Goal: Task Accomplishment & Management: Complete application form

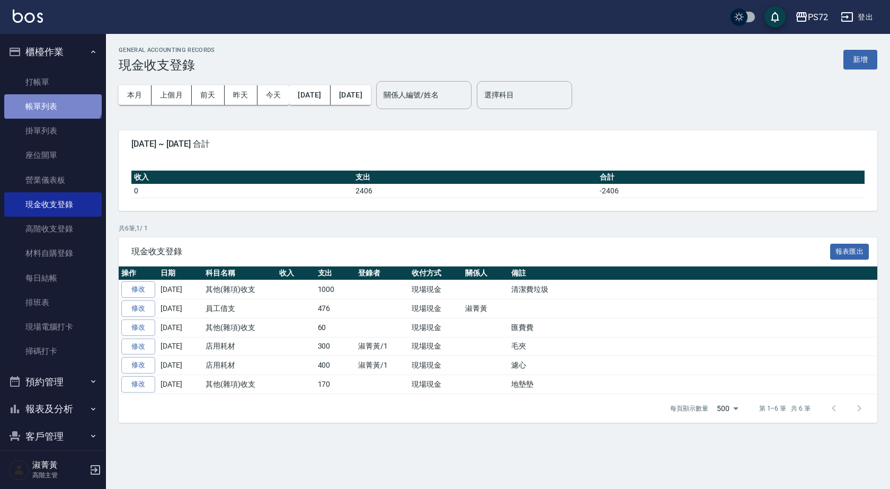
click at [51, 95] on link "帳單列表" at bounding box center [53, 106] width 98 height 24
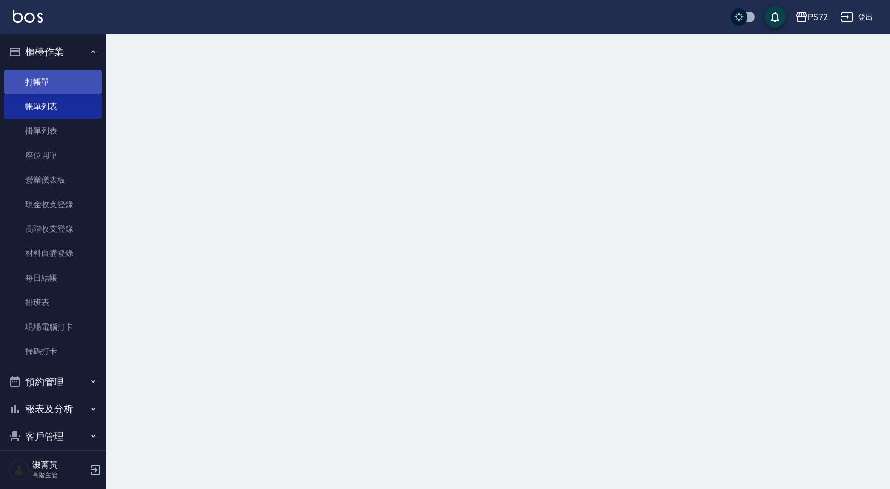
click at [49, 83] on link "打帳單" at bounding box center [53, 82] width 98 height 24
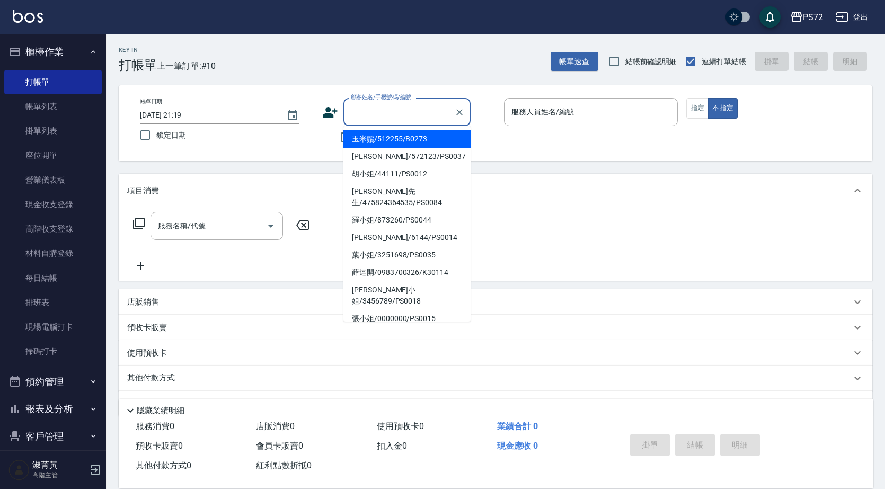
click at [400, 114] on input "顧客姓名/手機號碼/編號" at bounding box center [399, 112] width 102 height 19
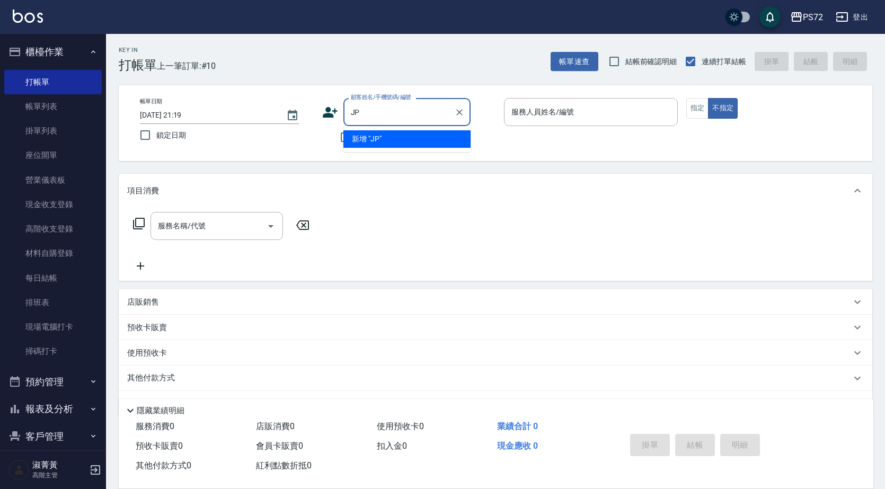
type input "J"
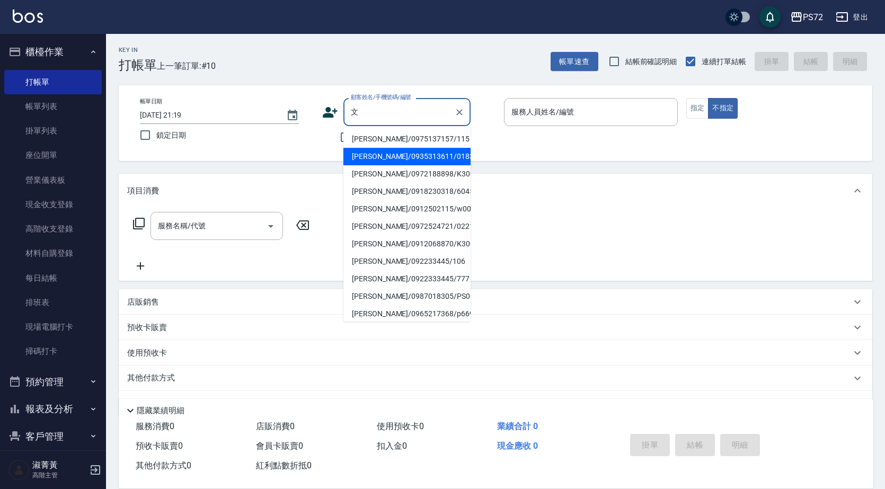
click at [388, 156] on li "[PERSON_NAME]/0935313611/0183" at bounding box center [406, 156] width 127 height 17
type input "[PERSON_NAME]/0935313611/0183"
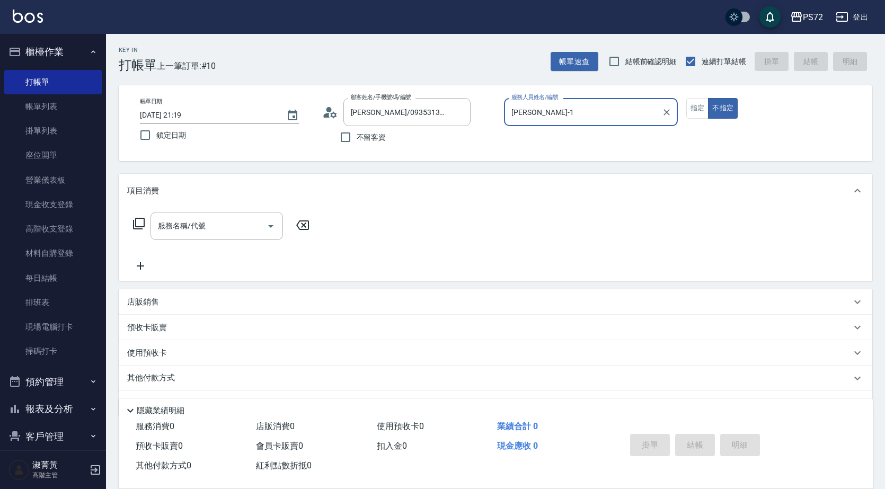
type input "[PERSON_NAME]-1"
click at [694, 104] on button "指定" at bounding box center [697, 108] width 23 height 21
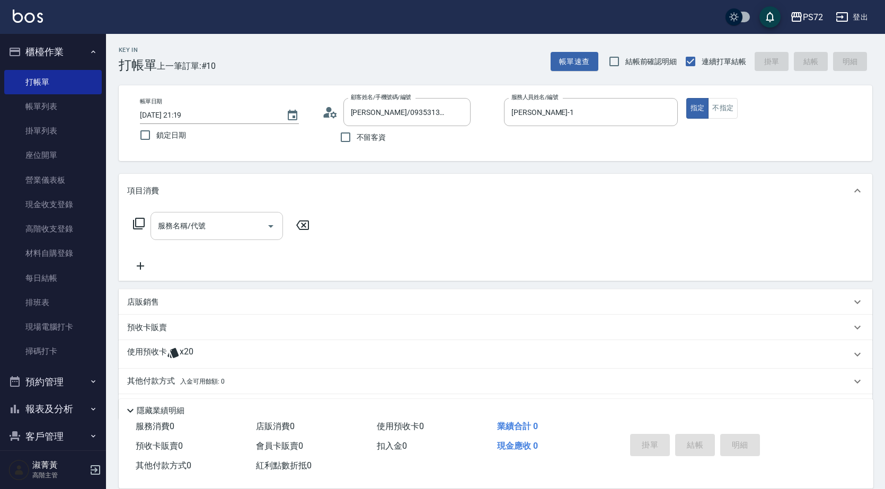
click at [218, 228] on input "服務名稱/代號" at bounding box center [208, 226] width 107 height 19
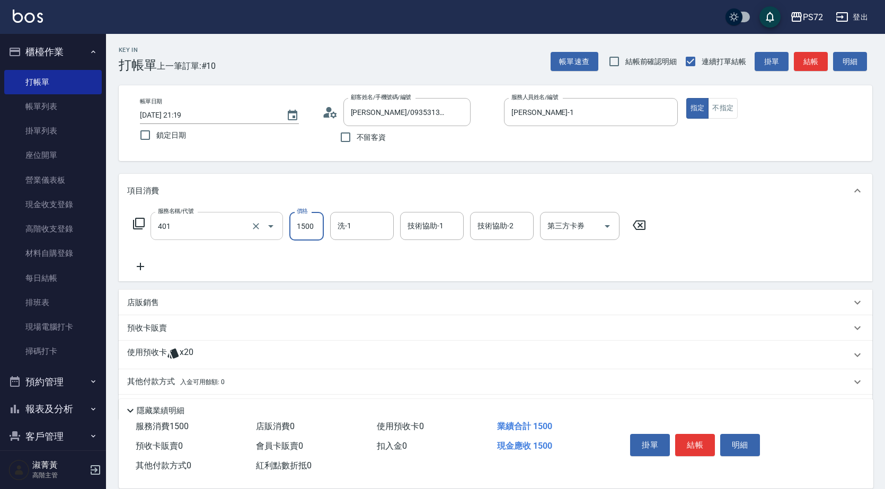
type input "染髮(401)"
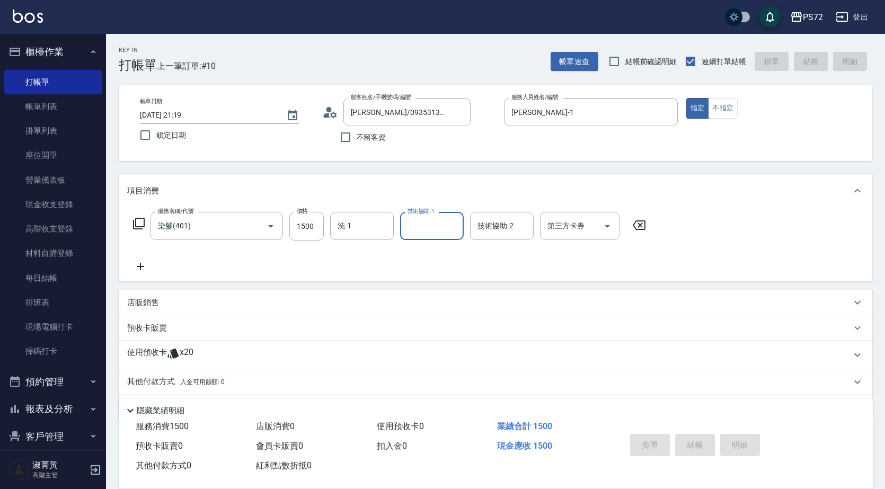
type input "[DATE] 21:20"
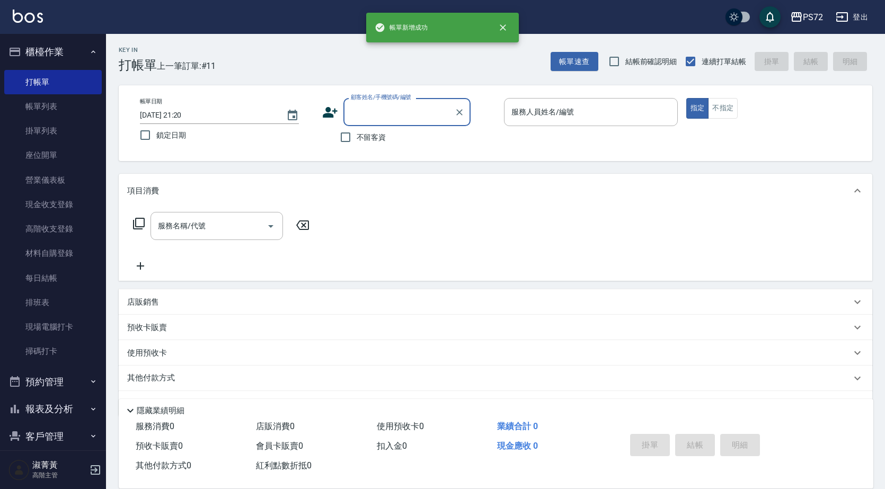
click at [365, 117] on input "顧客姓名/手機號碼/編號" at bounding box center [399, 112] width 102 height 19
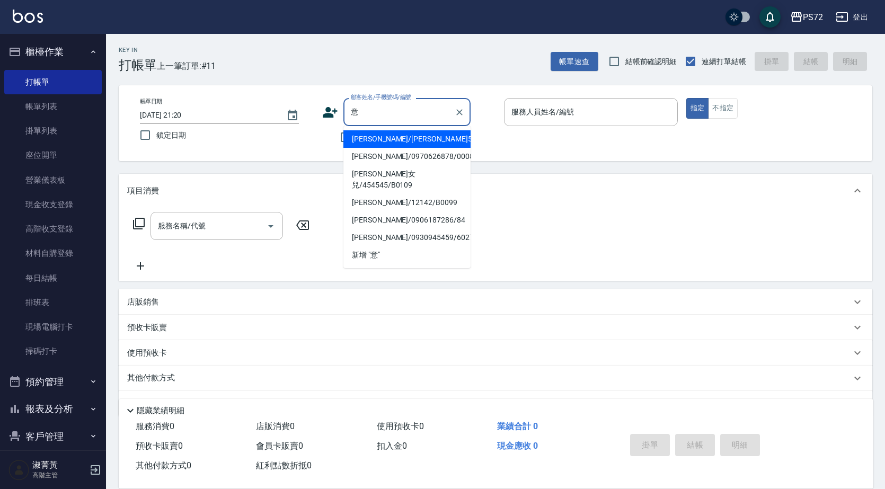
click at [391, 140] on li "[PERSON_NAME]/[PERSON_NAME]5125/5125" at bounding box center [406, 138] width 127 height 17
type input "[PERSON_NAME]/[PERSON_NAME]5125/5125"
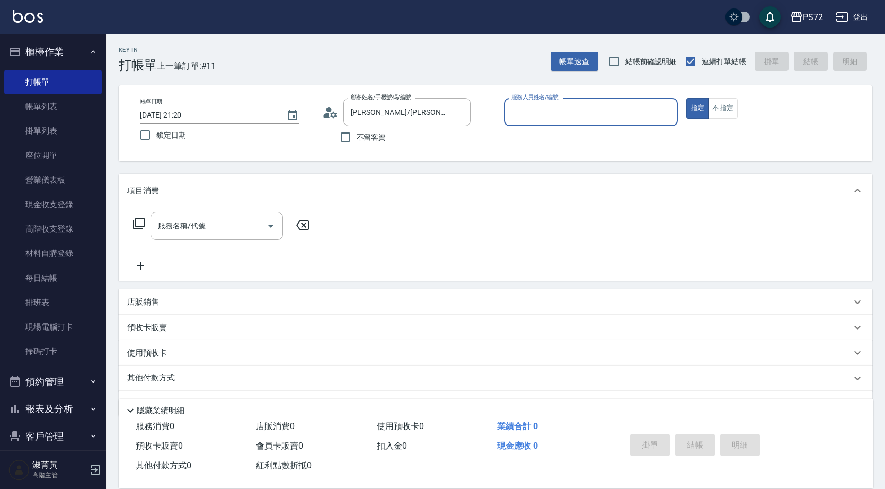
type input "[PERSON_NAME]-1"
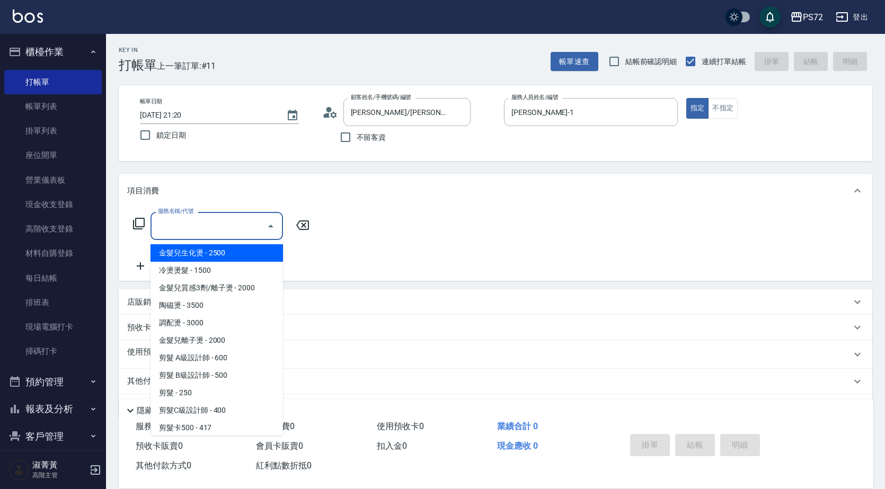
click at [187, 228] on input "服務名稱/代號" at bounding box center [208, 226] width 107 height 19
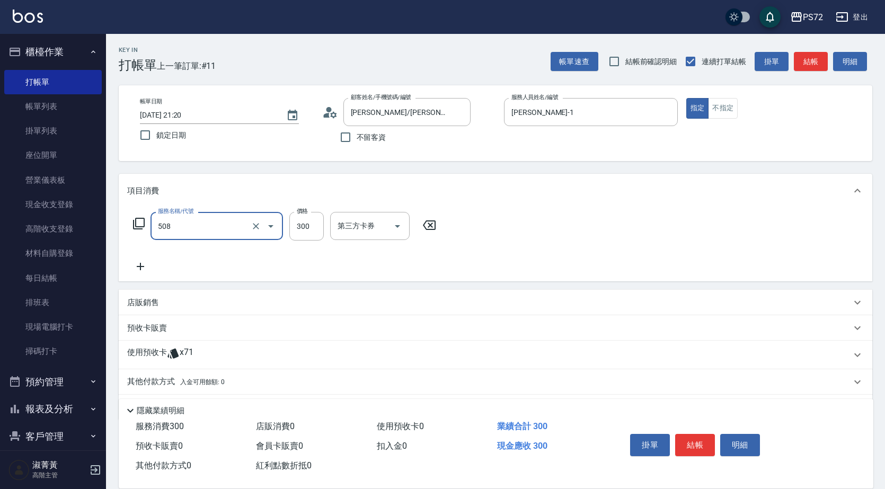
type input "洗髮卡300(508)"
type input "310"
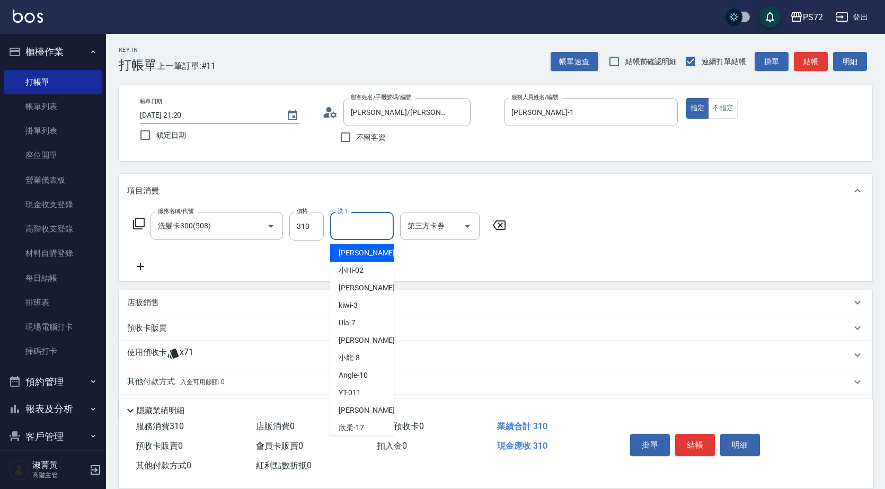
click at [348, 223] on input "洗-1" at bounding box center [362, 226] width 54 height 19
type input "[PERSON_NAME]-18"
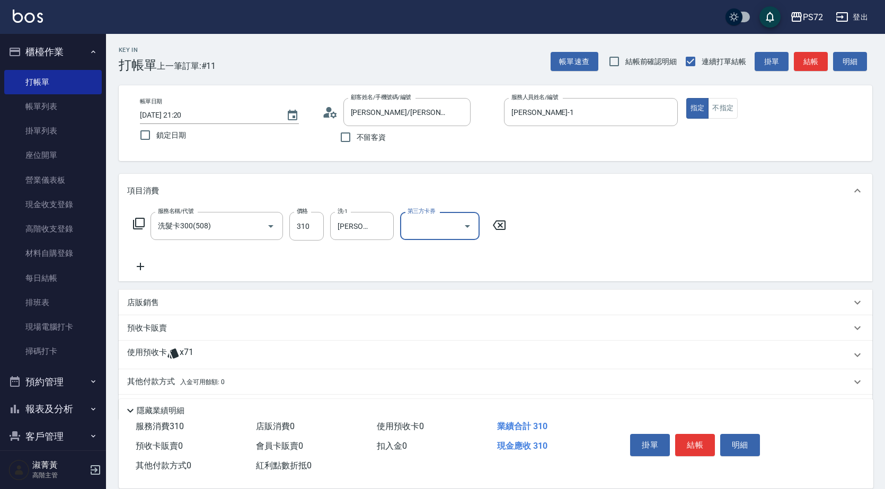
click at [420, 235] on input "第三方卡券" at bounding box center [432, 226] width 54 height 19
click at [419, 267] on span "舊有卡券" at bounding box center [439, 270] width 79 height 17
type input "舊有卡券"
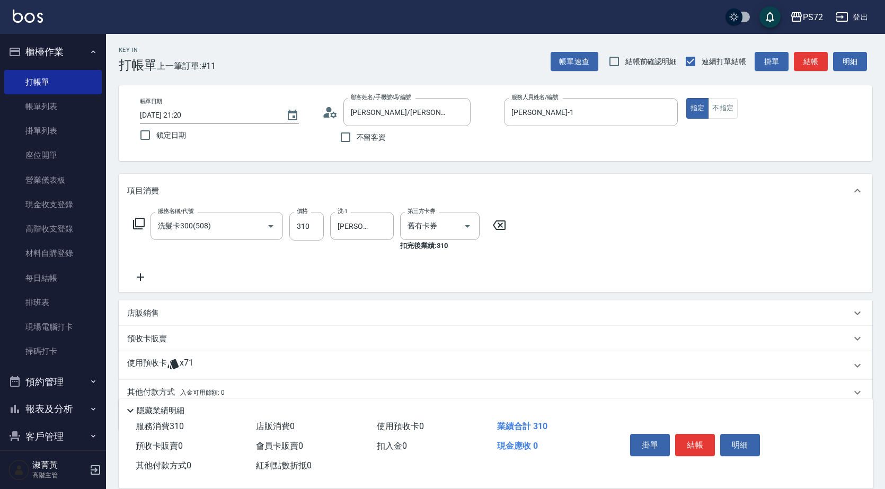
click at [142, 283] on icon at bounding box center [140, 277] width 26 height 13
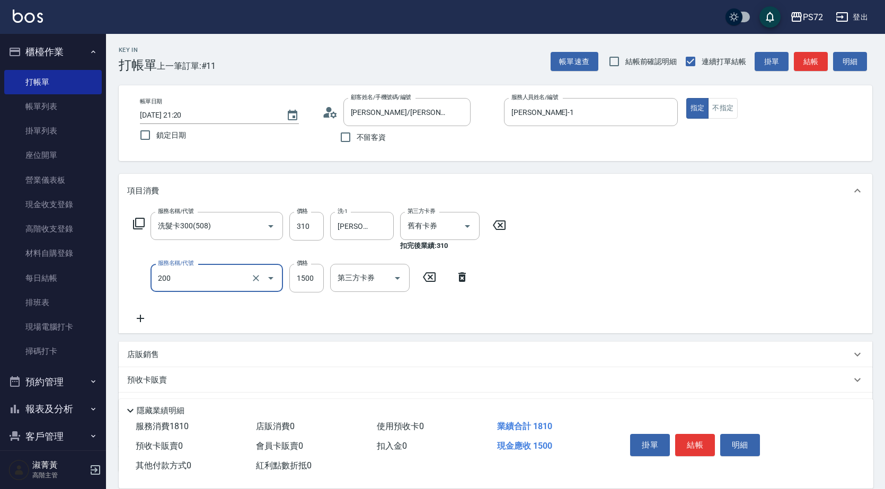
type input "冷燙燙髮(200)"
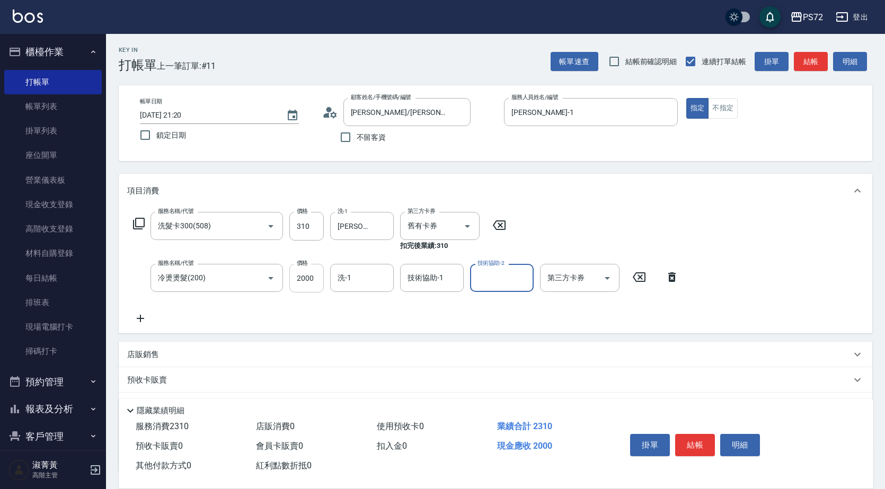
click at [297, 282] on input "2000" at bounding box center [306, 278] width 34 height 29
type input "1950"
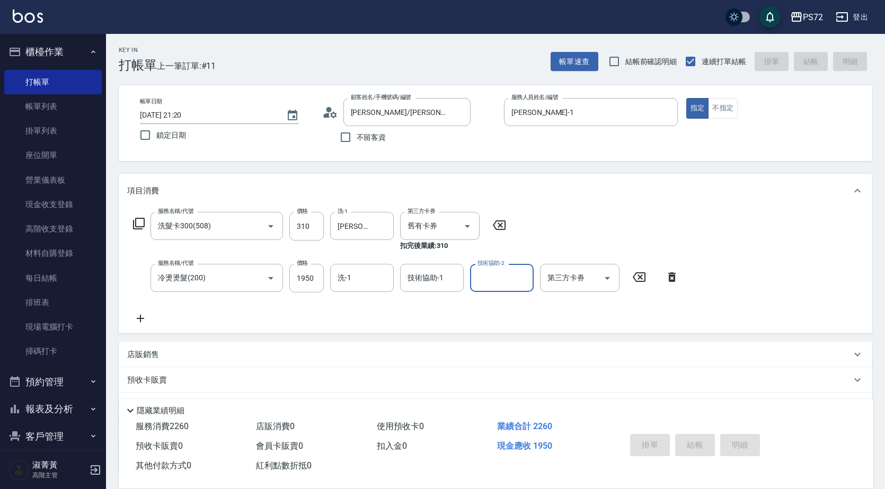
type input "[DATE] 21:22"
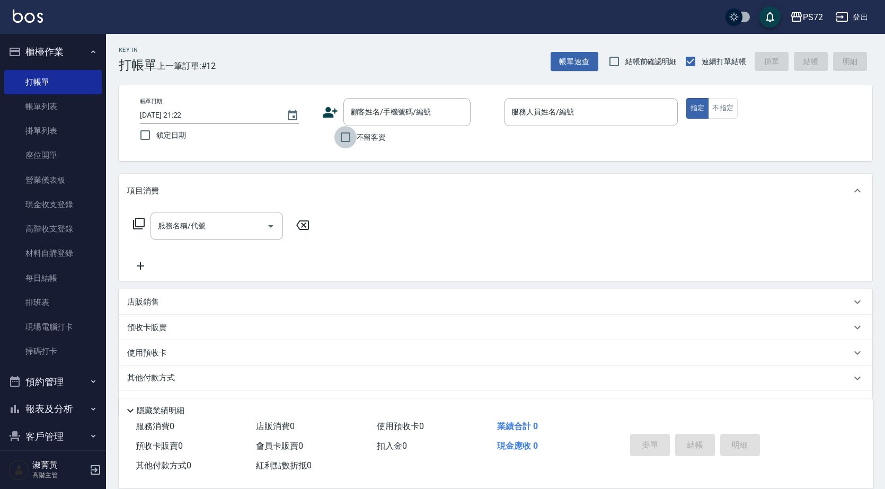
click at [356, 132] on input "不留客資" at bounding box center [345, 137] width 22 height 22
checkbox input "true"
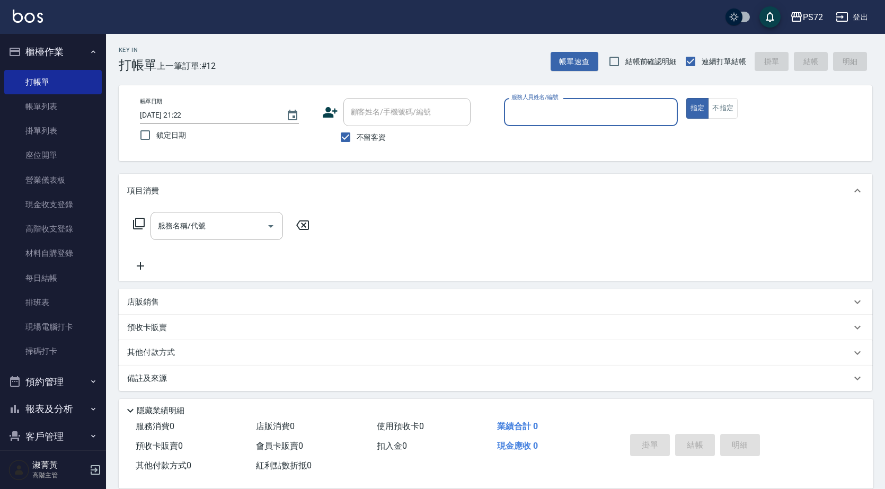
click at [528, 99] on label "服務人員姓名/編號" at bounding box center [534, 97] width 47 height 8
click at [528, 103] on input "服務人員姓名/編號" at bounding box center [591, 112] width 164 height 19
click at [536, 108] on input "服務人員姓名/編號" at bounding box center [591, 112] width 164 height 19
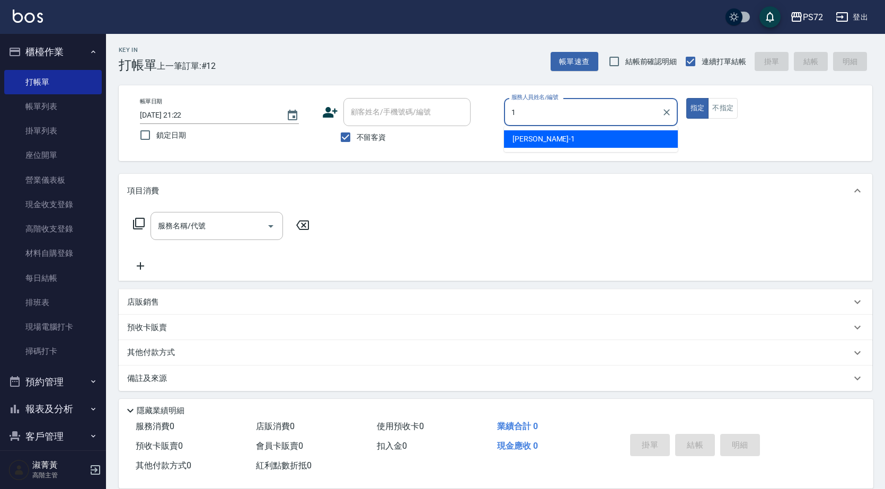
type input "[PERSON_NAME]-1"
type button "true"
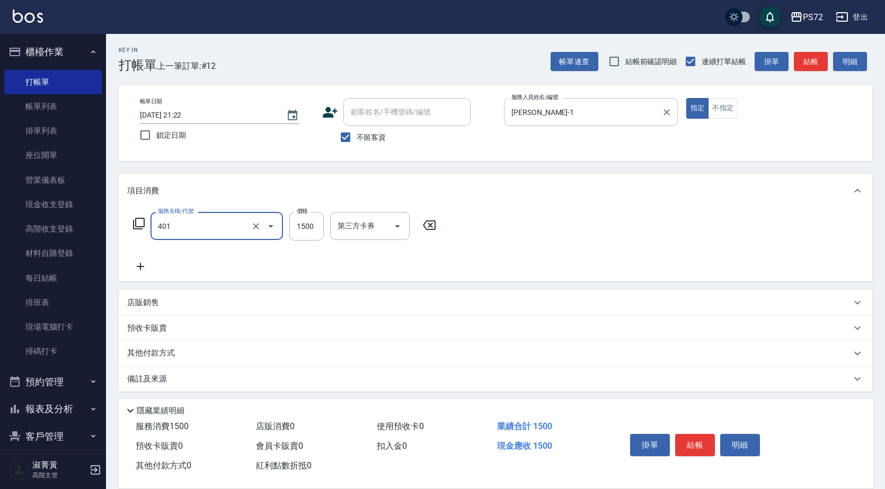
type input "染髮(401)"
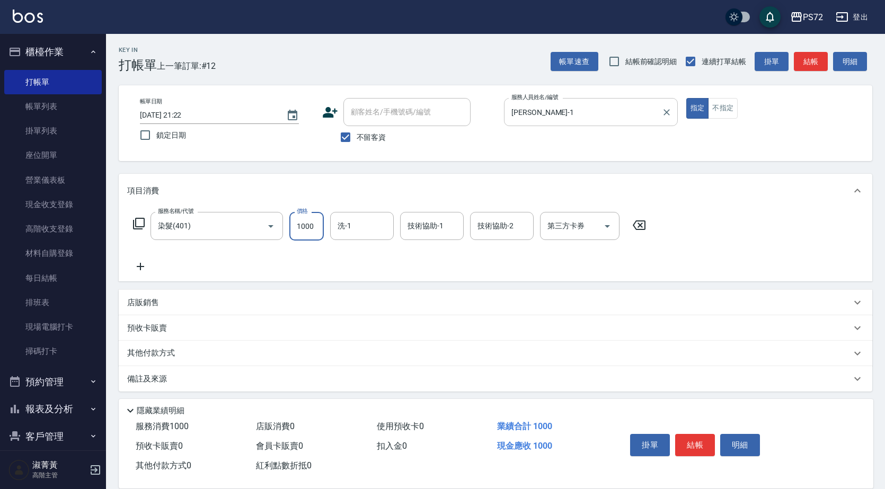
type input "1000"
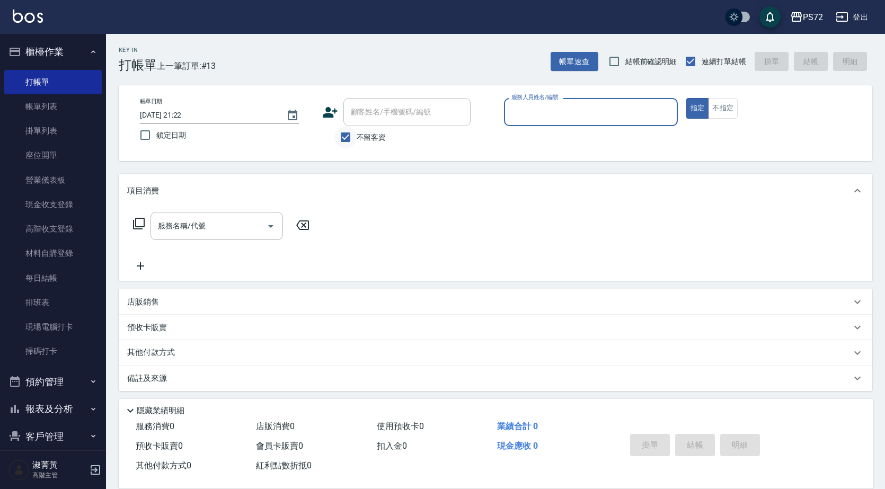
click at [343, 133] on input "不留客資" at bounding box center [345, 137] width 22 height 22
checkbox input "false"
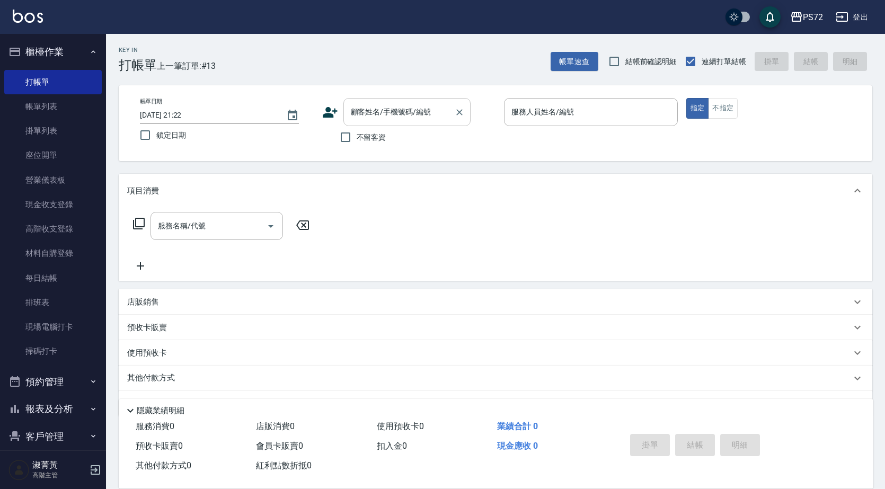
click at [376, 119] on input "顧客姓名/手機號碼/編號" at bounding box center [399, 112] width 102 height 19
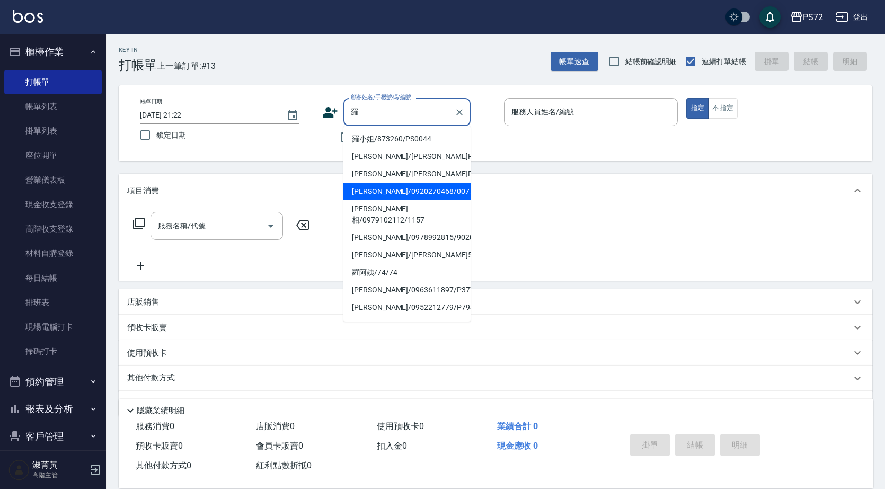
click at [378, 188] on li "[PERSON_NAME]/0920270468/0077" at bounding box center [406, 191] width 127 height 17
type input "[PERSON_NAME]/0920270468/0077"
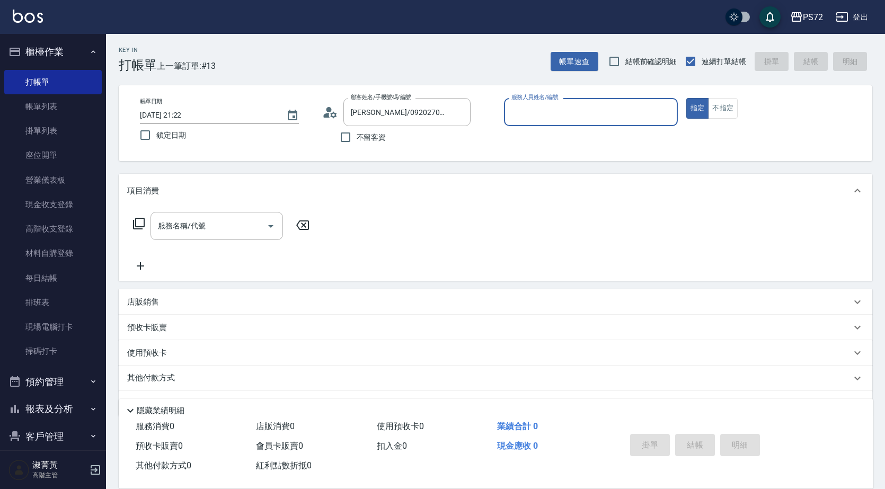
type input "[PERSON_NAME]-1"
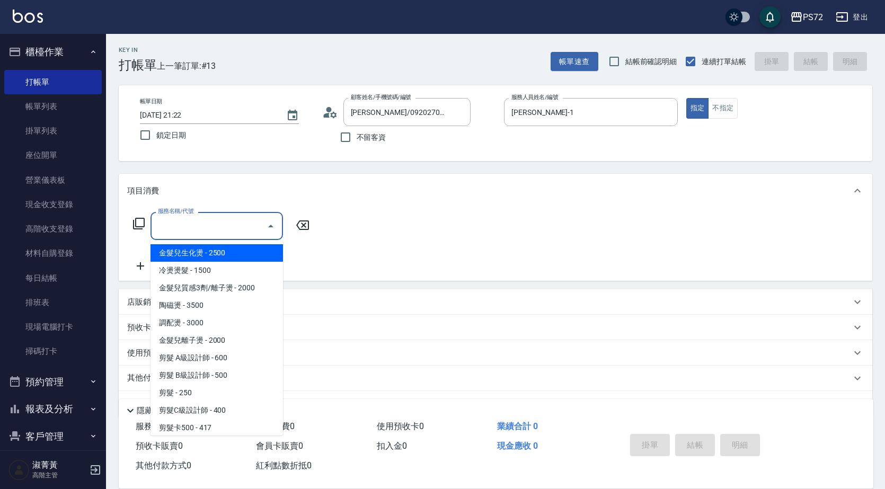
click at [209, 222] on input "服務名稱/代號" at bounding box center [208, 226] width 107 height 19
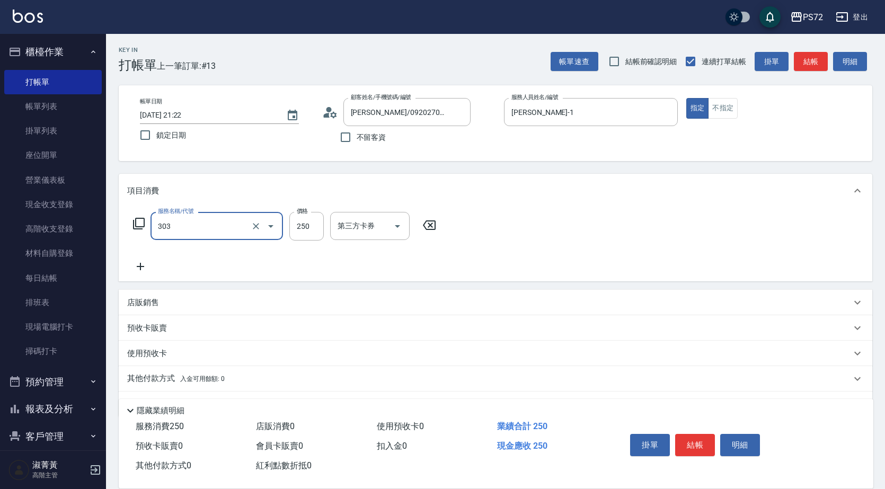
type input "剪髮(303)"
type input "400"
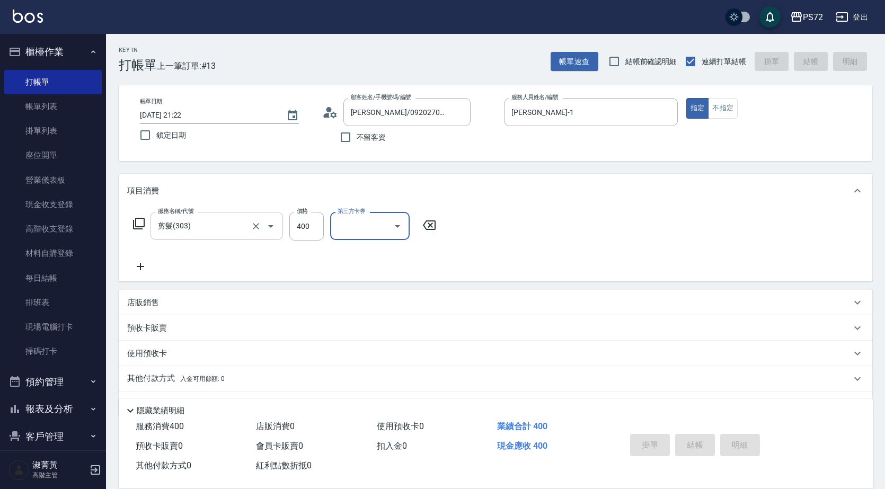
type input "[DATE] 21:23"
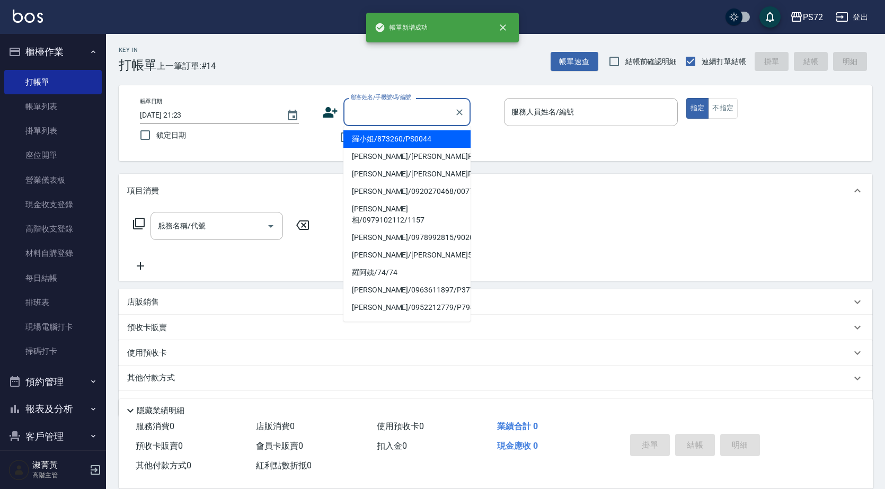
click at [365, 115] on input "顧客姓名/手機號碼/編號" at bounding box center [399, 112] width 102 height 19
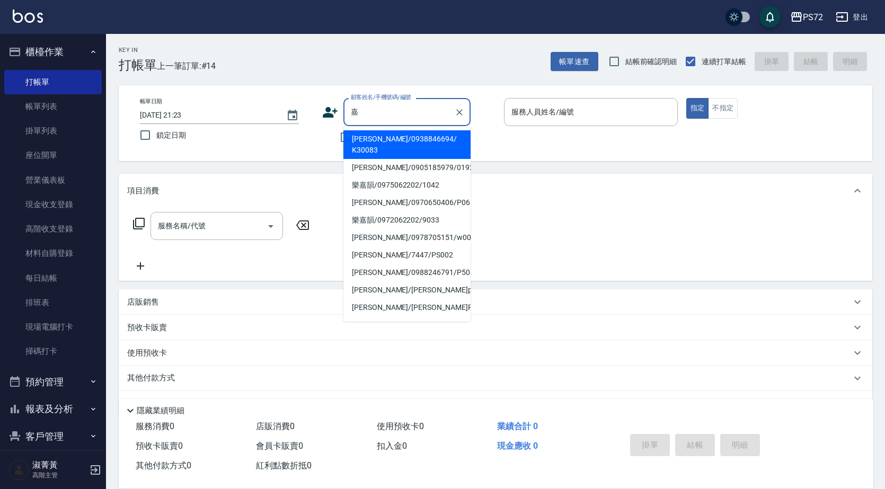
click at [382, 159] on li "[PERSON_NAME]/0905185979/0192" at bounding box center [406, 167] width 127 height 17
type input "[PERSON_NAME]/0905185979/0192"
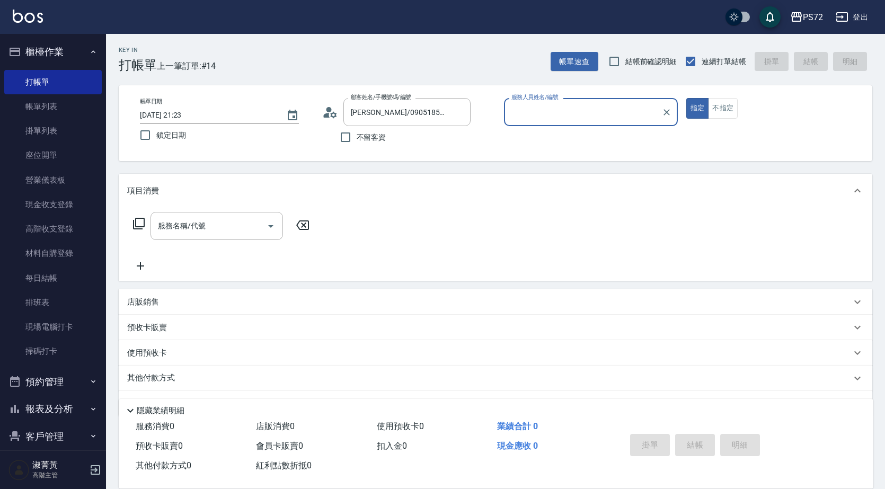
type input "[PERSON_NAME]-1"
click at [213, 223] on input "服務名稱/代號" at bounding box center [208, 226] width 107 height 19
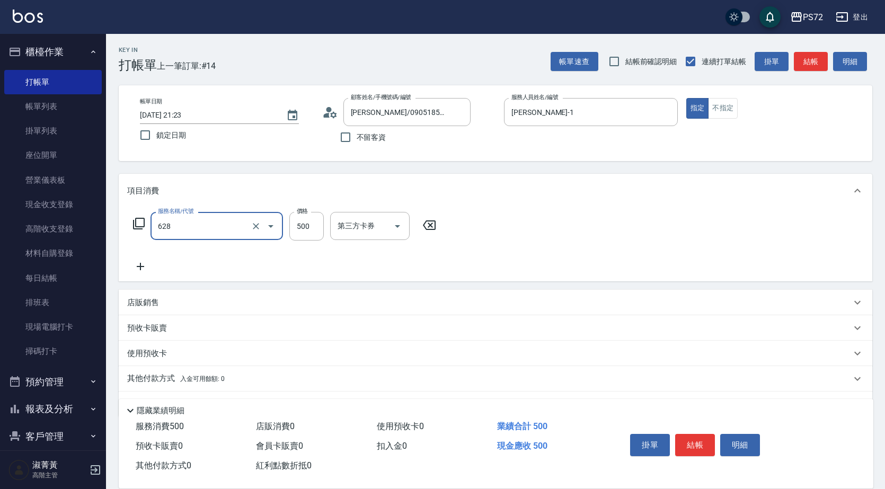
type input "寶齡舒醒清潔500(628)"
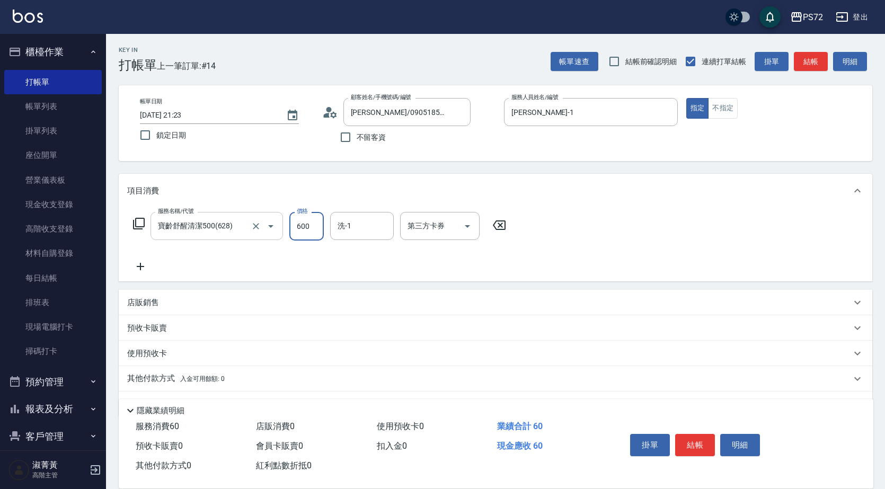
type input "600"
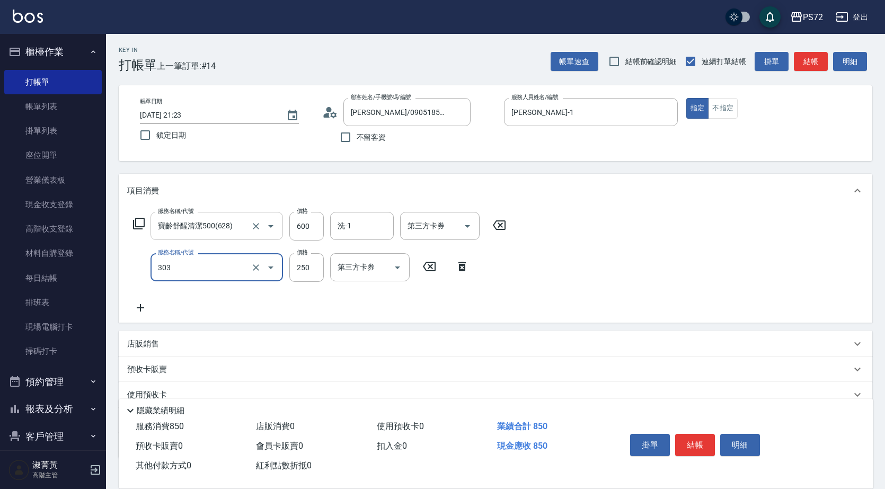
type input "剪髮(303)"
type input "400"
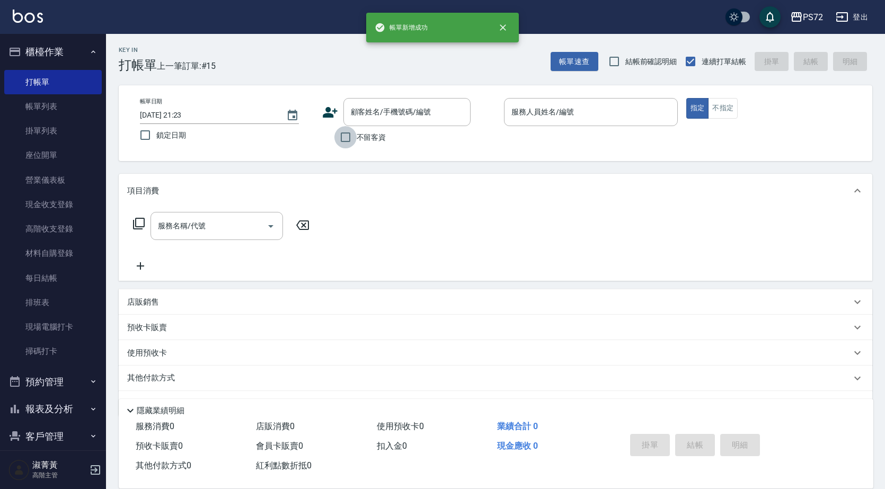
click at [346, 131] on input "不留客資" at bounding box center [345, 137] width 22 height 22
checkbox input "true"
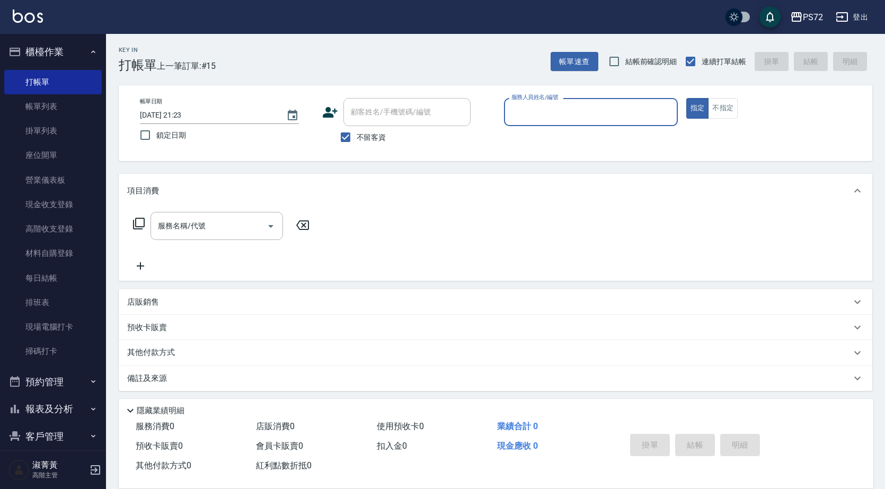
click at [537, 118] on input "服務人員姓名/編號" at bounding box center [591, 112] width 164 height 19
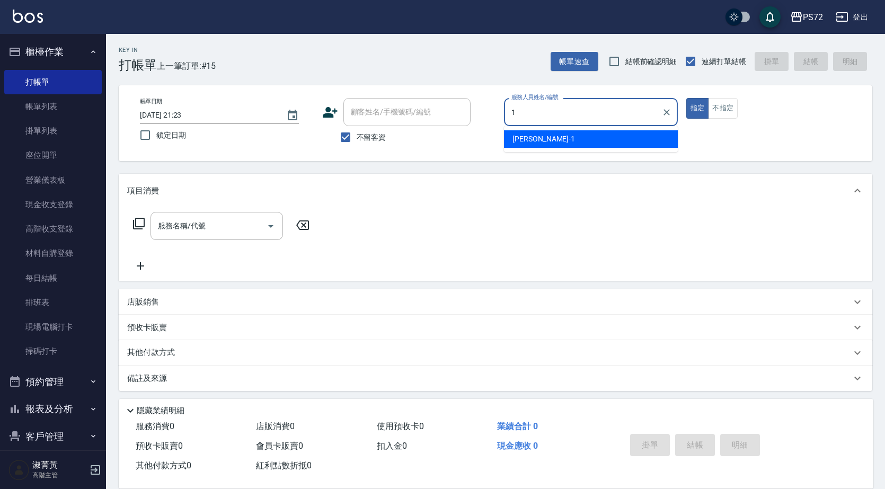
type input "[PERSON_NAME]-1"
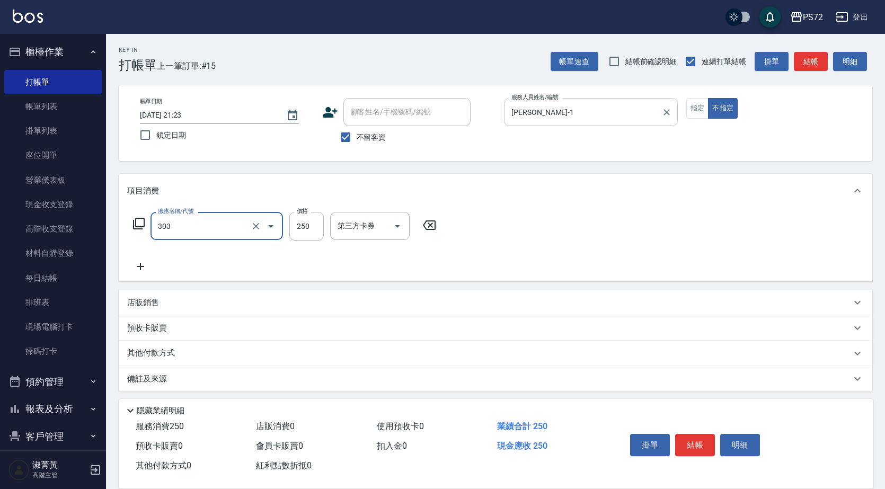
type input "剪髮(303)"
type input "350"
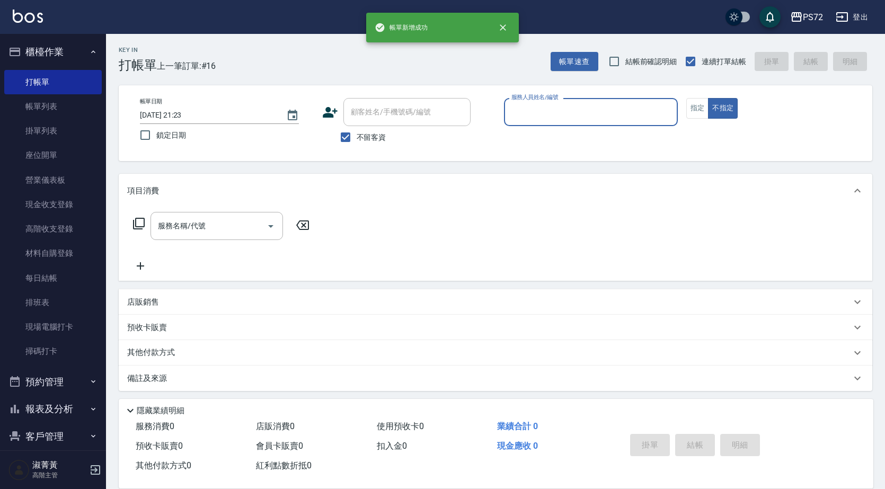
click at [560, 109] on input "服務人員姓名/編號" at bounding box center [591, 112] width 164 height 19
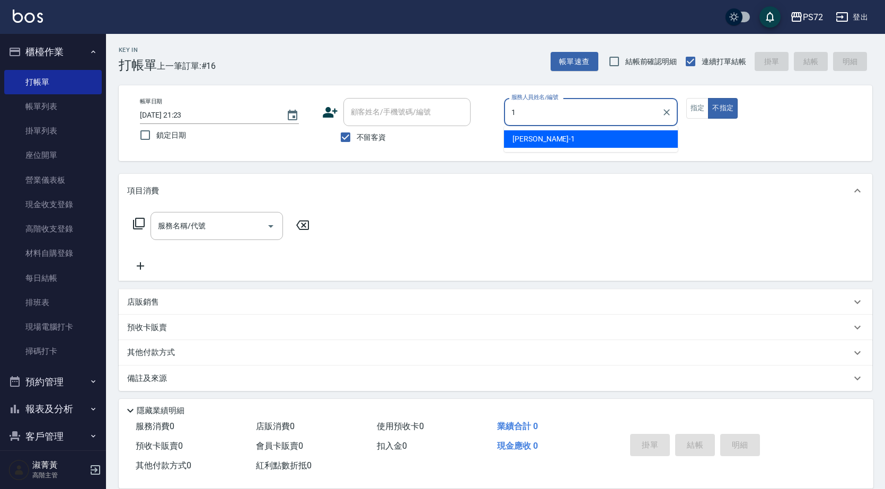
type input "[PERSON_NAME]-1"
type button "false"
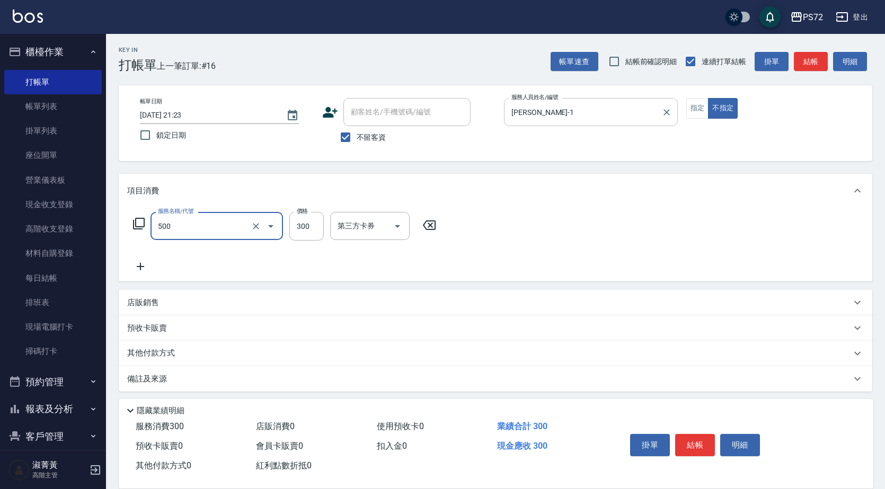
type input "洗髮(A級)(500)"
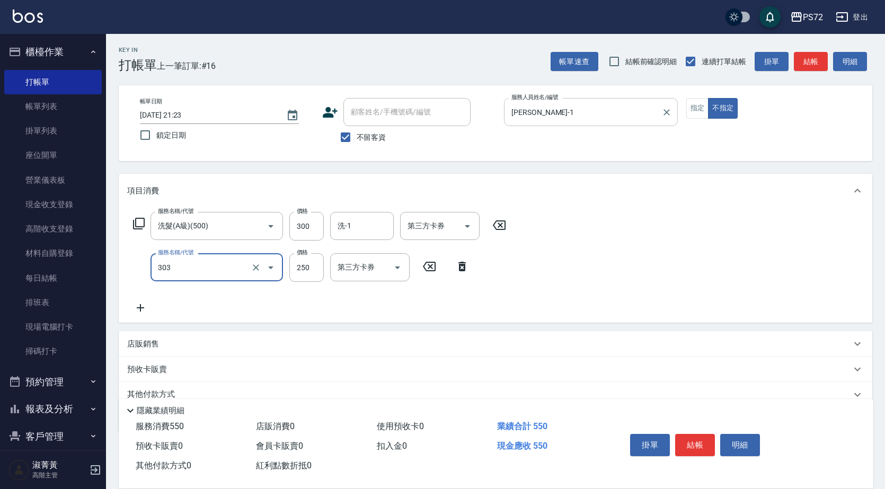
type input "剪髮(303)"
type input "300"
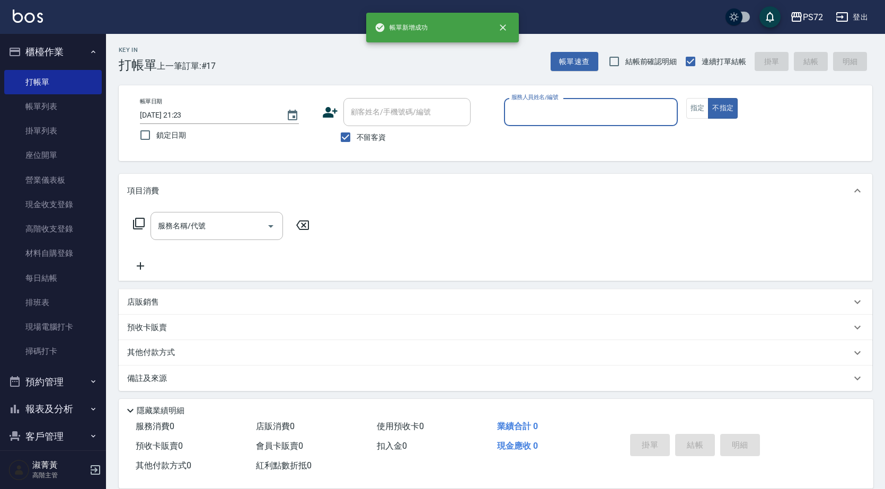
click at [350, 138] on input "不留客資" at bounding box center [345, 137] width 22 height 22
checkbox input "false"
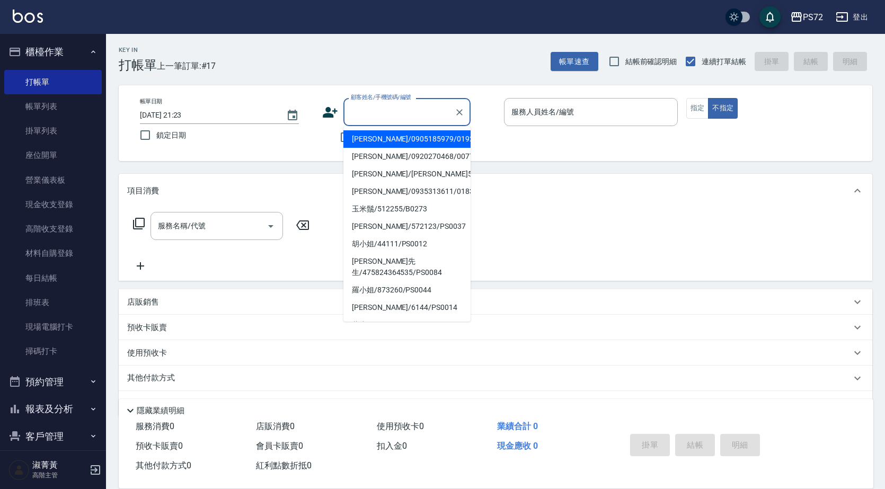
click at [375, 105] on div "顧客姓名/手機號碼/編號 顧客姓名/手機號碼/編號" at bounding box center [406, 112] width 127 height 28
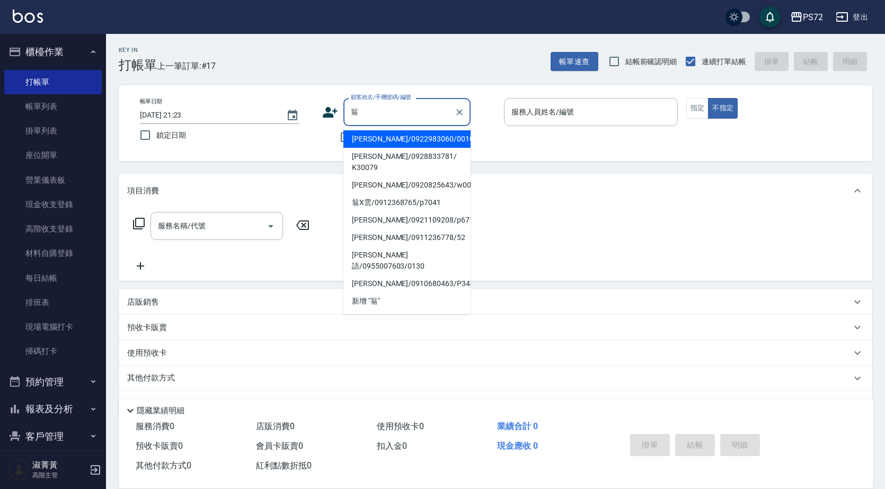
click at [384, 137] on li "[PERSON_NAME]/0922983060/0010" at bounding box center [406, 138] width 127 height 17
type input "[PERSON_NAME]/0922983060/0010"
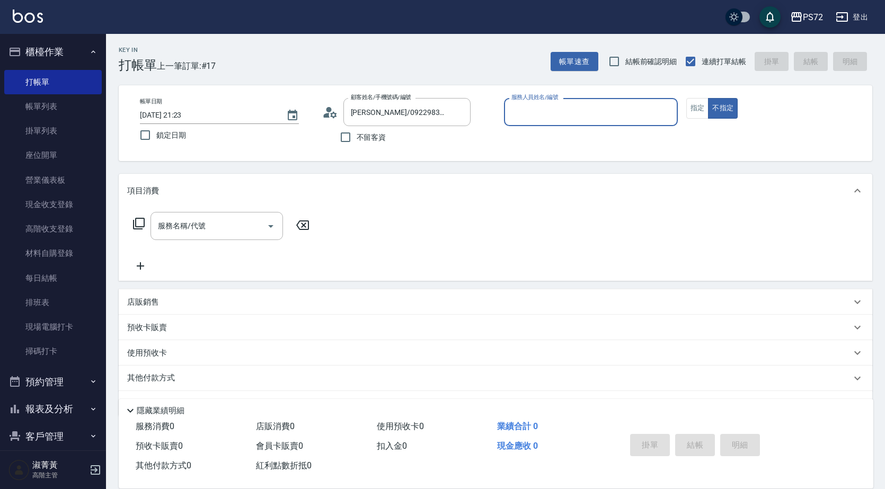
type input "[PERSON_NAME]-1"
click at [697, 118] on button "指定" at bounding box center [697, 108] width 23 height 21
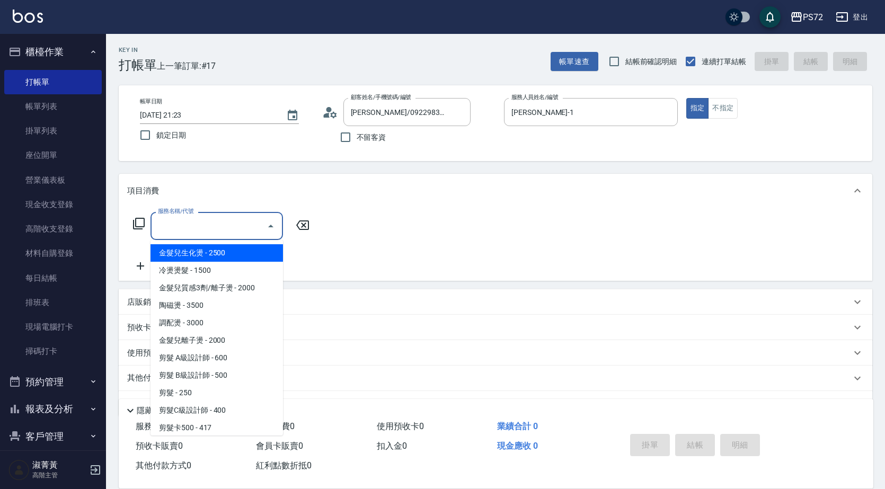
click at [224, 222] on input "服務名稱/代號" at bounding box center [208, 226] width 107 height 19
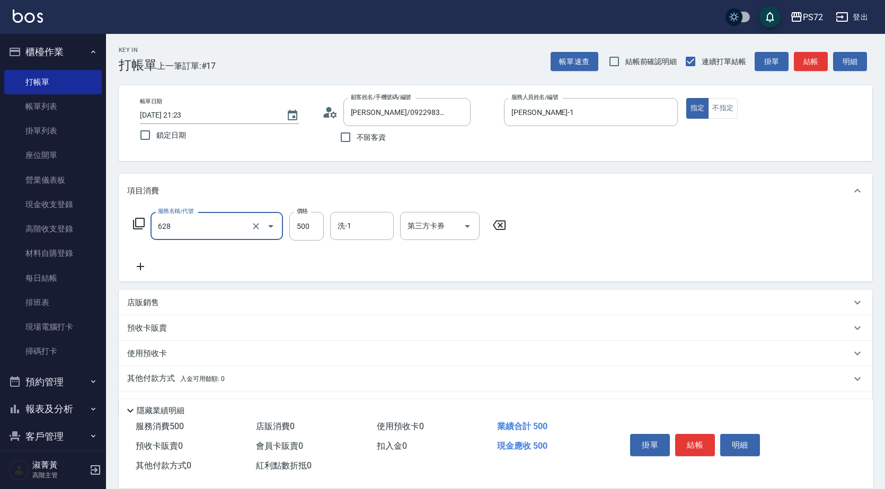
type input "寶齡舒醒清潔500(628)"
type input "600"
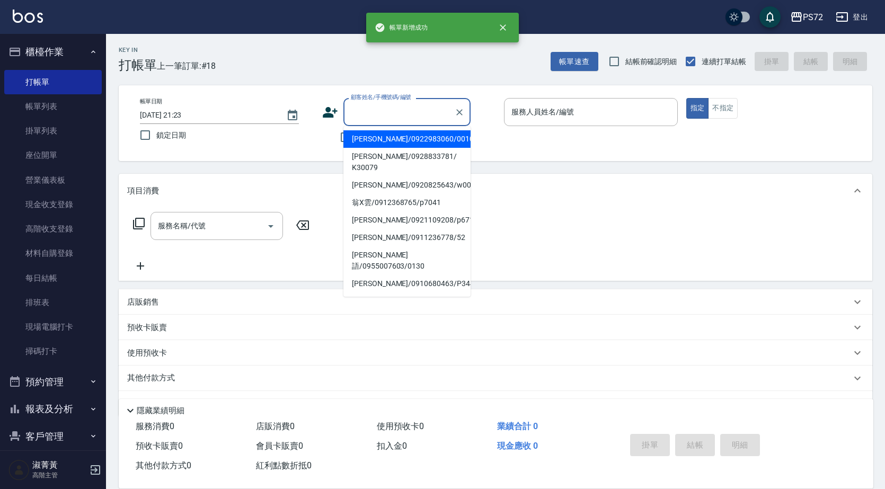
click at [382, 117] on input "顧客姓名/手機號碼/編號" at bounding box center [399, 112] width 102 height 19
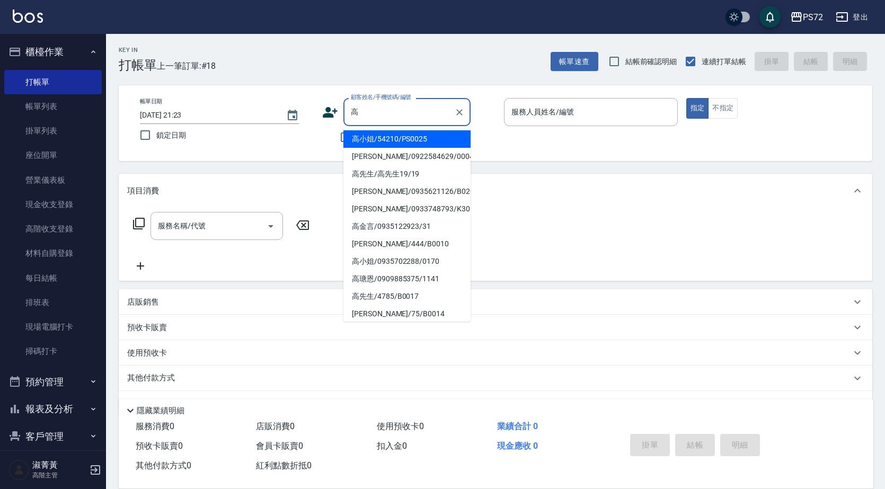
click at [403, 156] on li "[PERSON_NAME]/0922584629/0004" at bounding box center [406, 156] width 127 height 17
type input "[PERSON_NAME]/0922584629/0004"
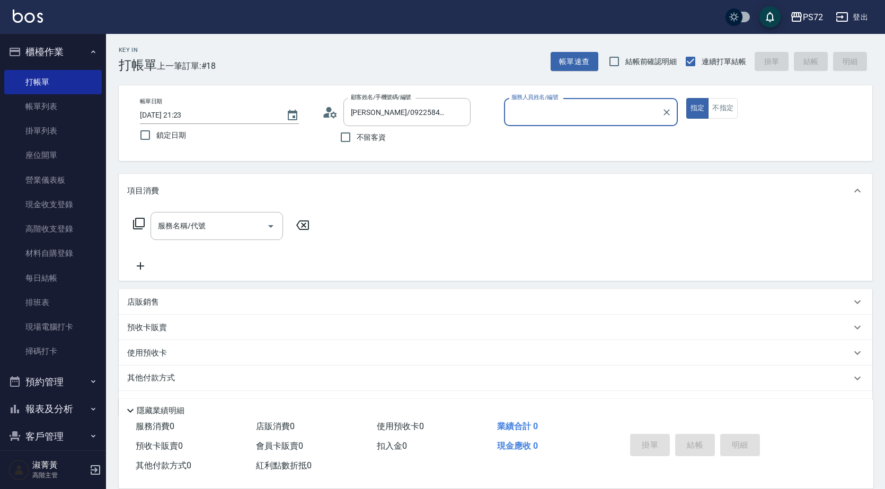
type input "[PERSON_NAME]-1"
click at [199, 216] on div "服務名稱/代號" at bounding box center [217, 226] width 132 height 28
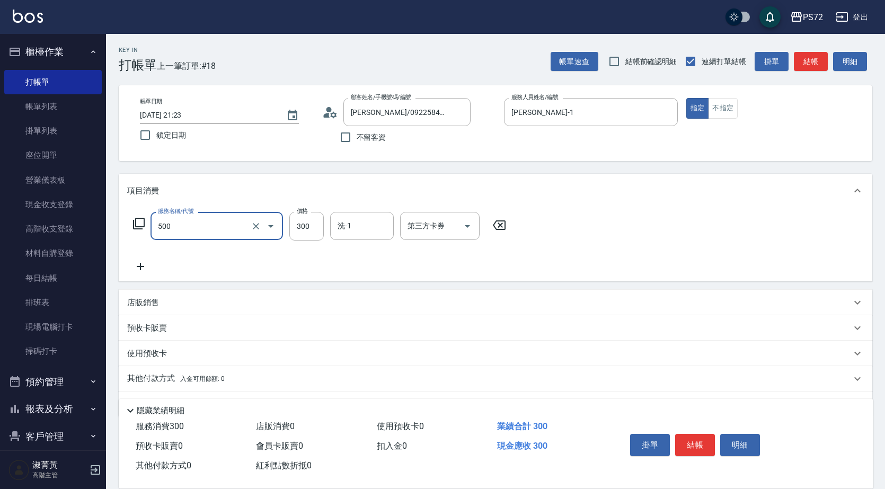
type input "洗髮(A級)(500)"
type input "350"
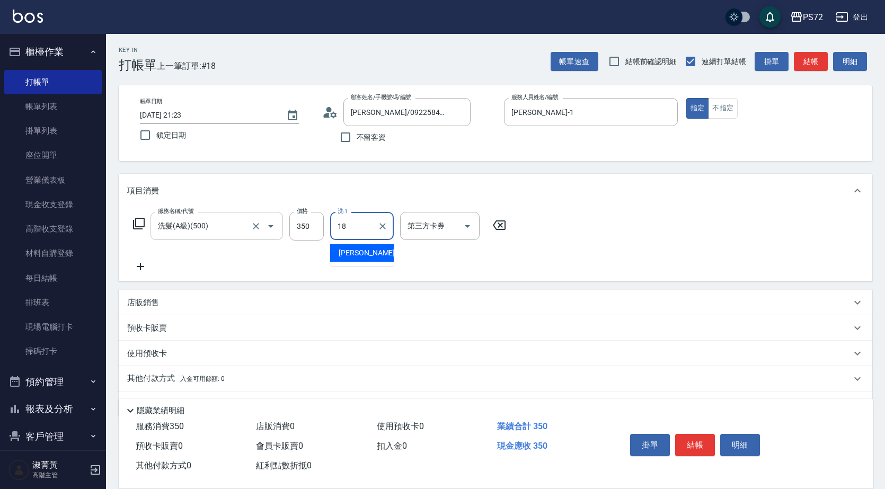
type input "[PERSON_NAME]-18"
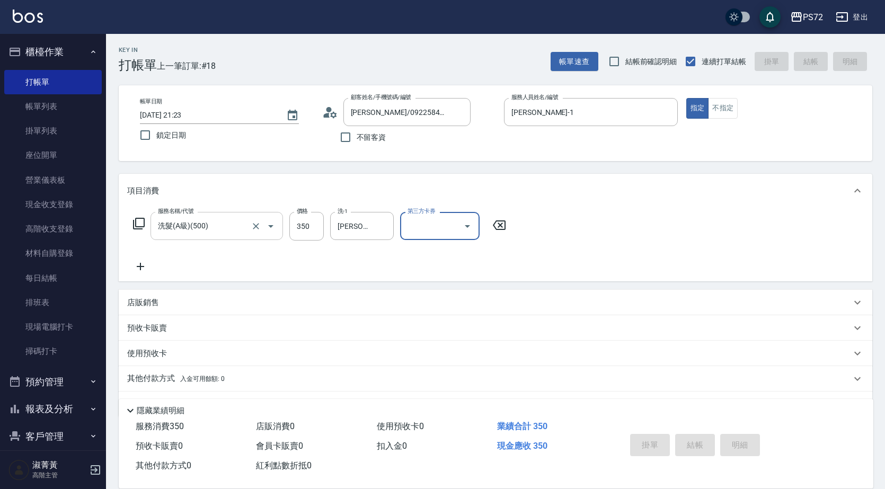
type input "[DATE] 21:24"
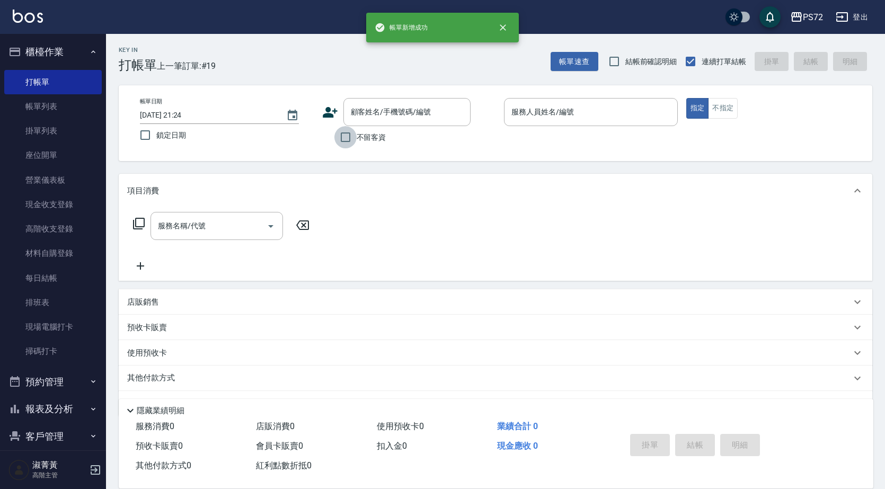
click at [346, 139] on input "不留客資" at bounding box center [345, 137] width 22 height 22
checkbox input "true"
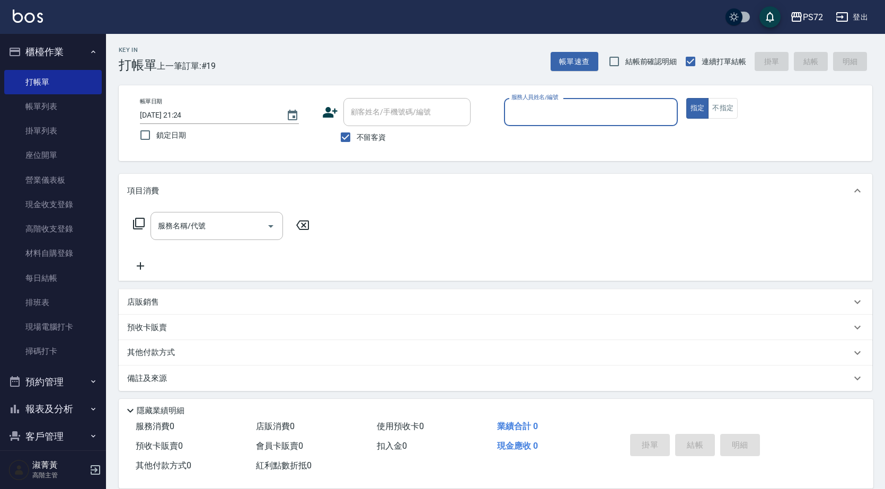
click at [557, 122] on div "服務人員姓名/編號" at bounding box center [591, 112] width 174 height 28
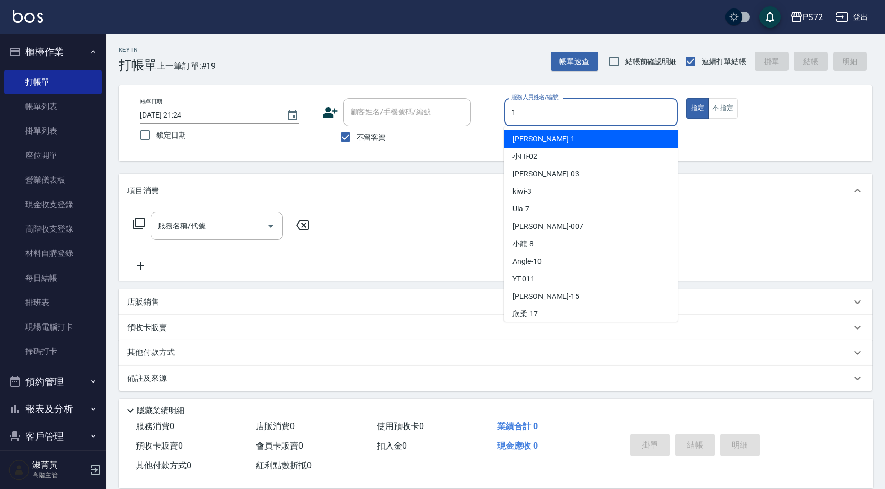
type input "[PERSON_NAME]-1"
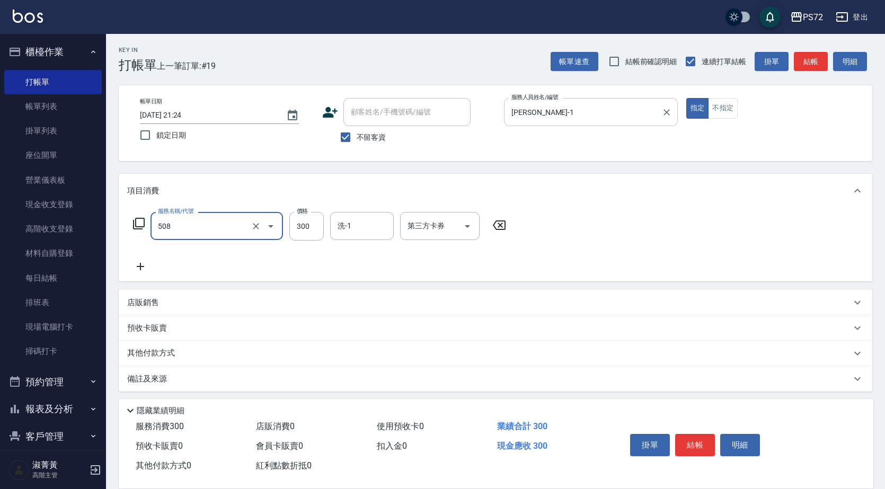
type input "洗髮卡300(508)"
type input "300"
click at [420, 222] on input "第三方卡券" at bounding box center [432, 226] width 54 height 19
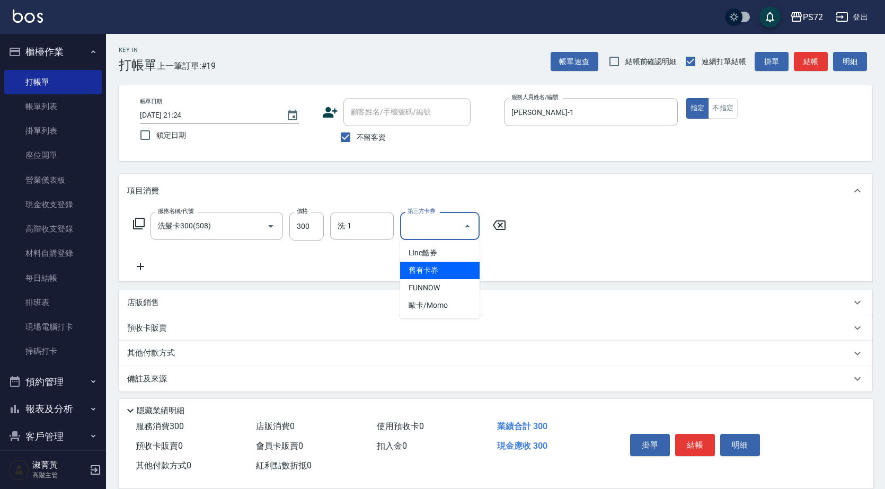
click at [430, 267] on span "舊有卡券" at bounding box center [439, 270] width 79 height 17
type input "舊有卡券"
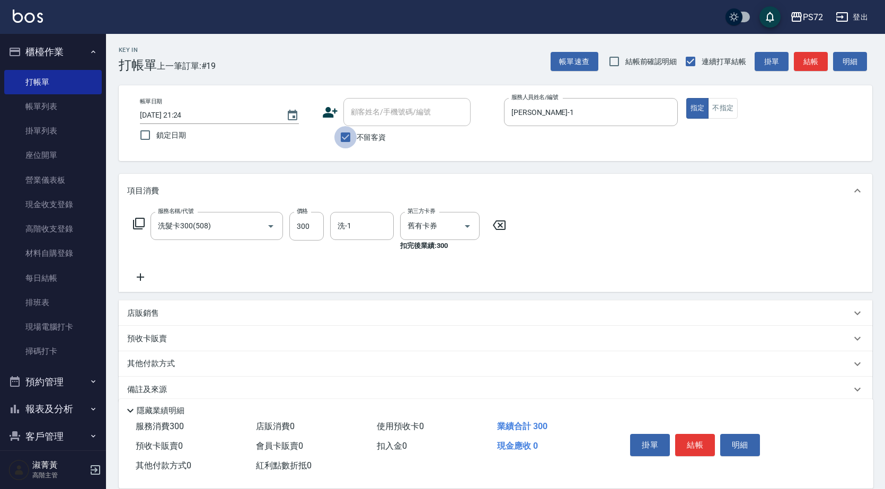
drag, startPoint x: 351, startPoint y: 134, endPoint x: 361, endPoint y: 122, distance: 15.0
click at [352, 133] on input "不留客資" at bounding box center [345, 137] width 22 height 22
checkbox input "false"
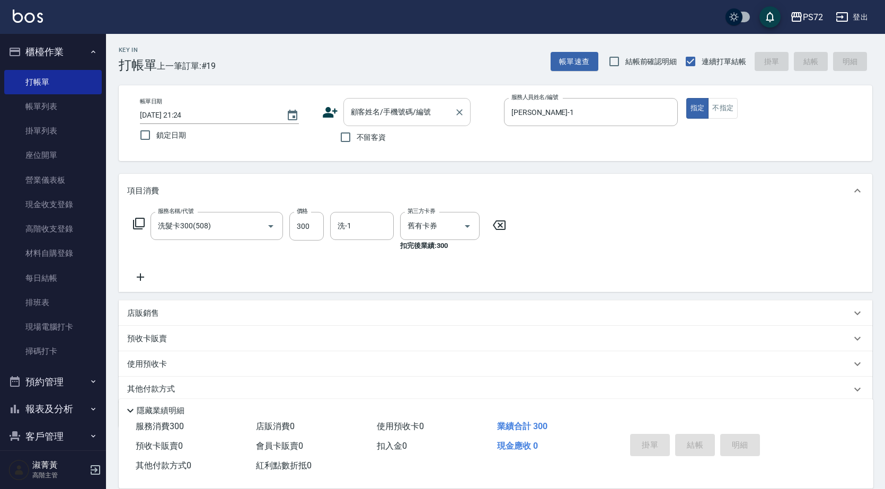
click at [361, 119] on input "顧客姓名/手機號碼/編號" at bounding box center [399, 112] width 102 height 19
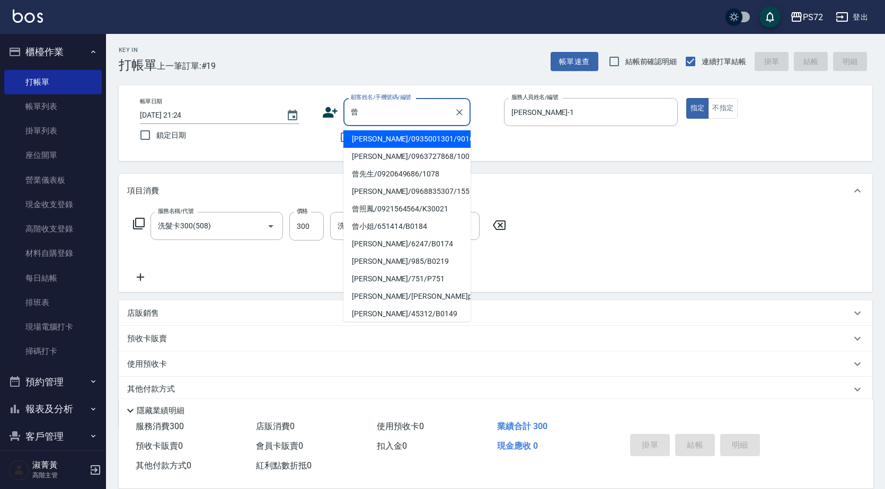
click at [396, 222] on li "曾小姐/651414/B0184" at bounding box center [406, 226] width 127 height 17
type input "曾小姐/651414/B0184"
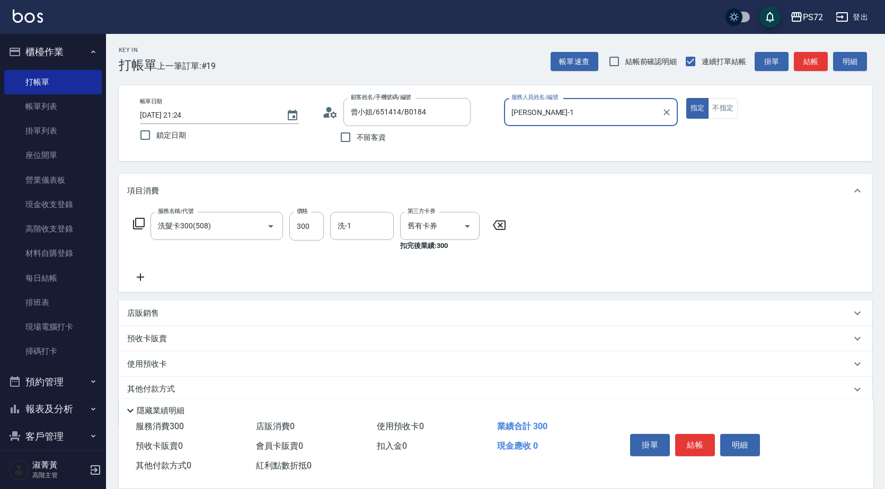
type input "小Hi-02"
click at [388, 120] on input "曾小姐/651414/B0184" at bounding box center [399, 112] width 102 height 19
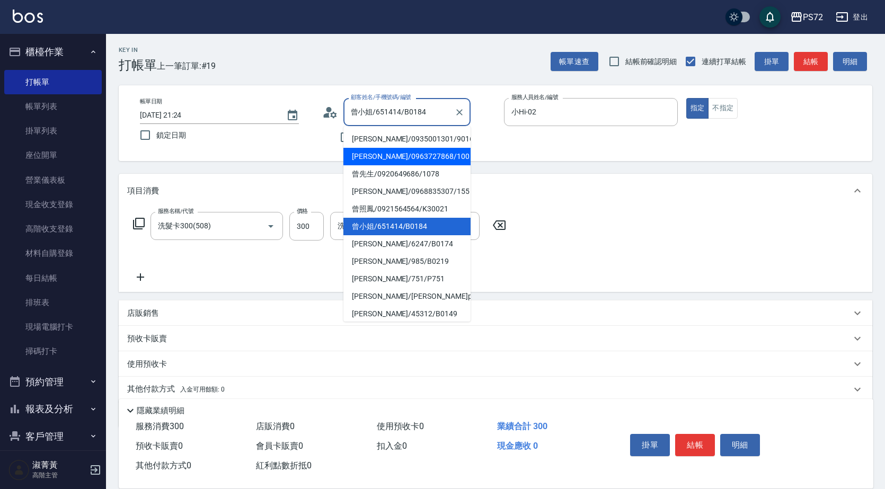
click at [694, 289] on div "服務名稱/代號 洗髮卡300(508) 服務名稱/代號 價格 300 價格 洗-1 洗-1 第三方卡券 舊有卡券 第三方卡券 扣完後業績: 300" at bounding box center [496, 250] width 754 height 84
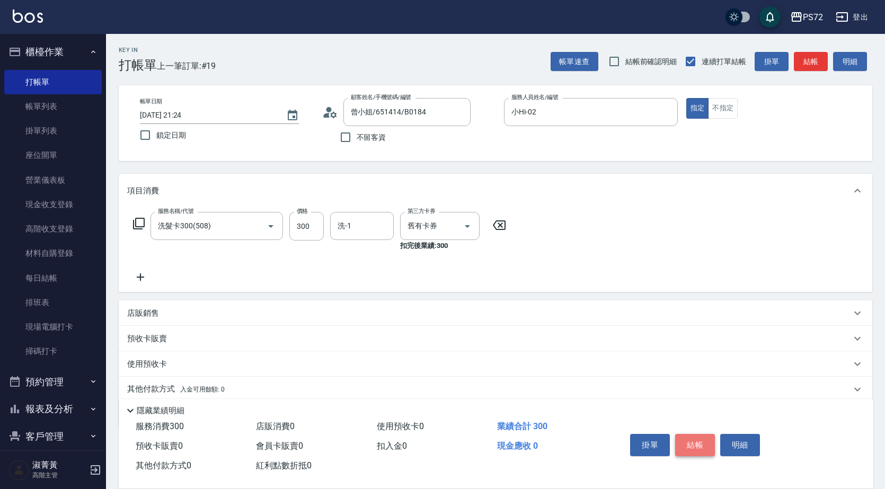
click at [699, 434] on button "結帳" at bounding box center [695, 445] width 40 height 22
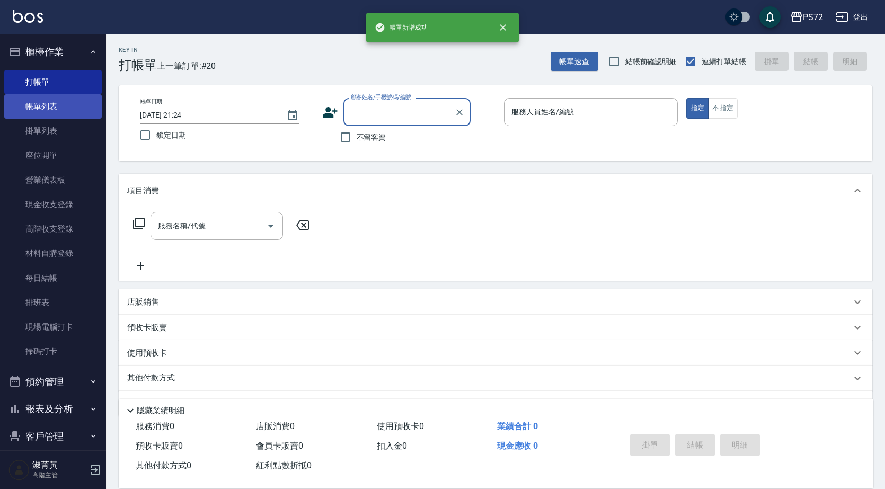
click at [53, 97] on link "帳單列表" at bounding box center [53, 106] width 98 height 24
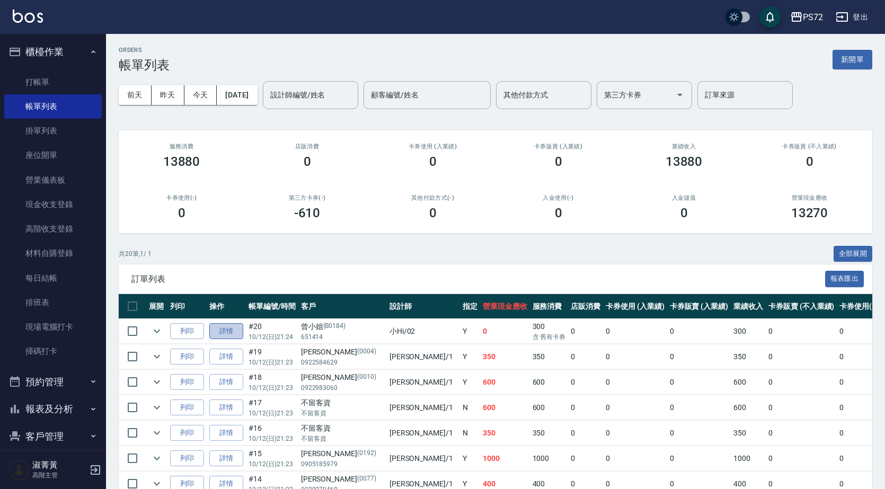
click at [236, 335] on link "詳情" at bounding box center [226, 331] width 34 height 16
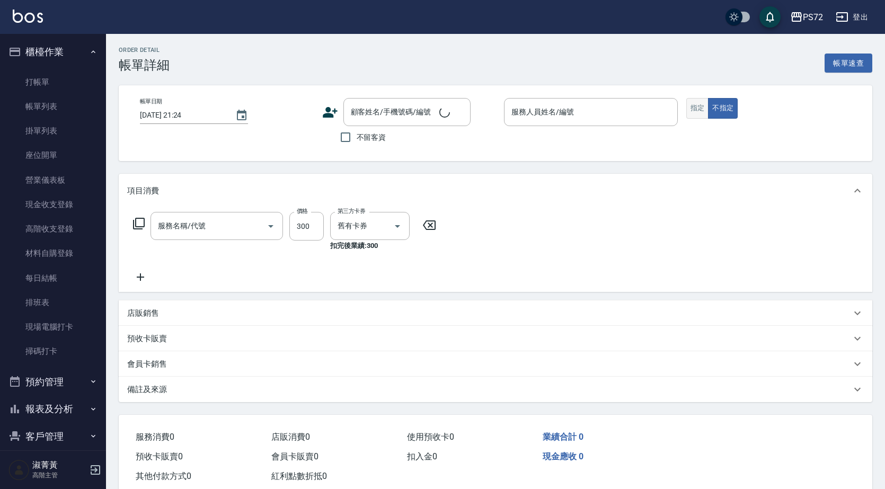
type input "小Hi-02"
type input "洗髮卡300(508)"
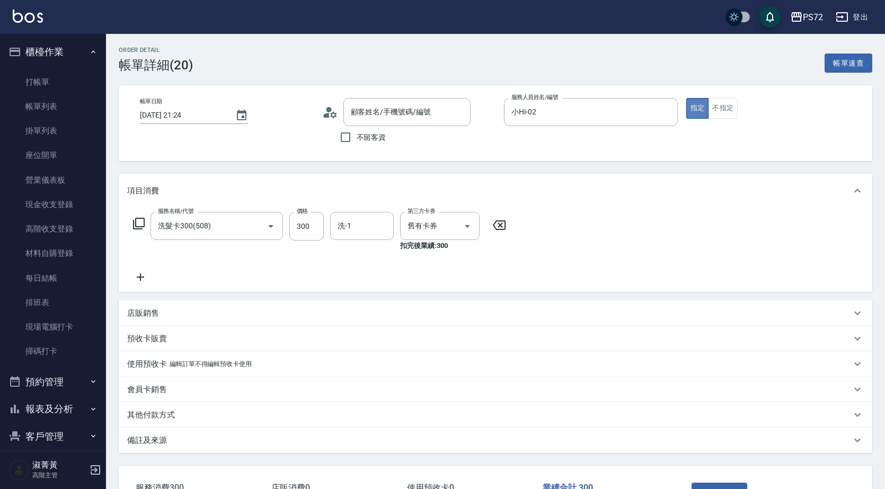
click at [699, 107] on button "指定" at bounding box center [697, 108] width 23 height 21
type input "曾小姐/651414/B0184"
click at [615, 113] on input "小Hi-02" at bounding box center [583, 112] width 148 height 19
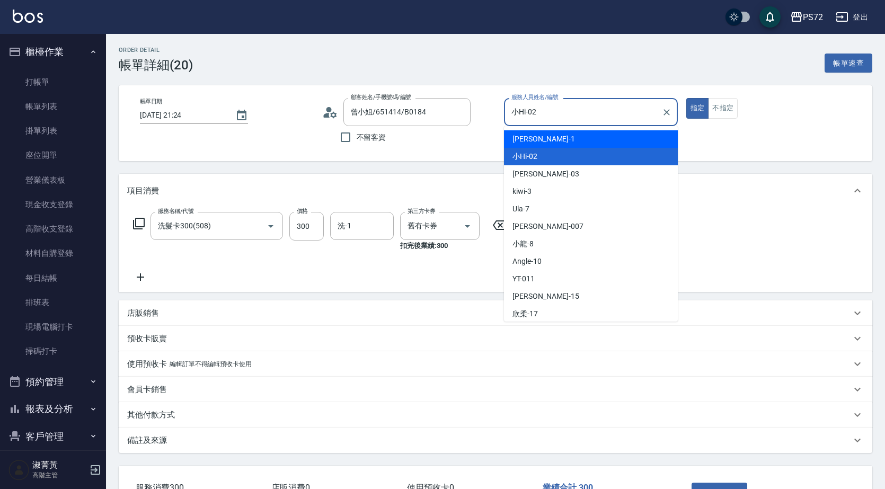
click at [577, 141] on div "[PERSON_NAME] -1" at bounding box center [591, 138] width 174 height 17
type input "[PERSON_NAME]-1"
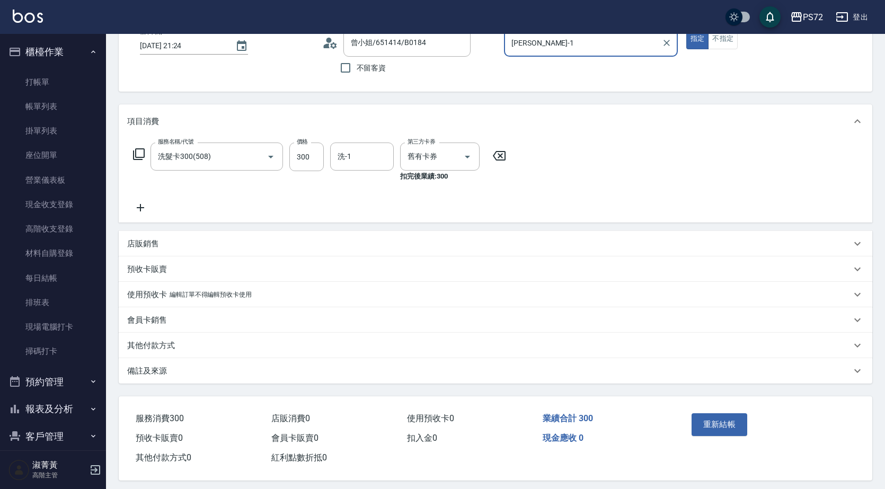
scroll to position [78, 0]
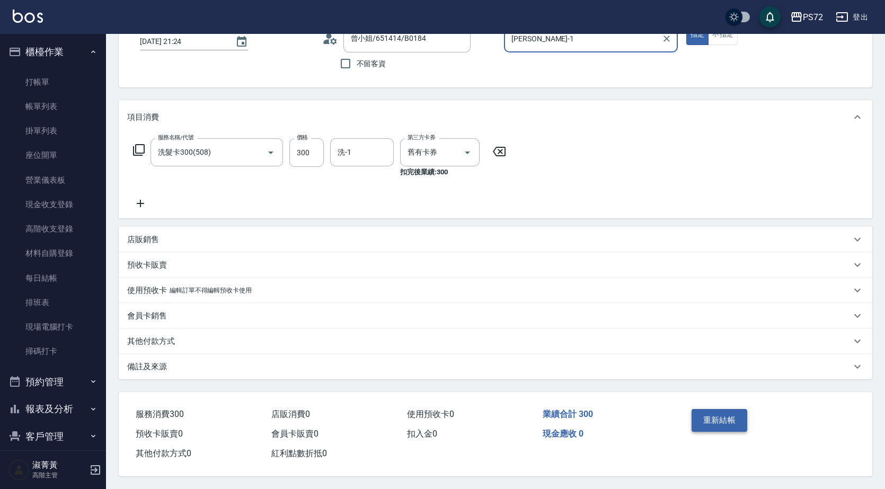
click at [712, 411] on button "重新結帳" at bounding box center [720, 420] width 56 height 22
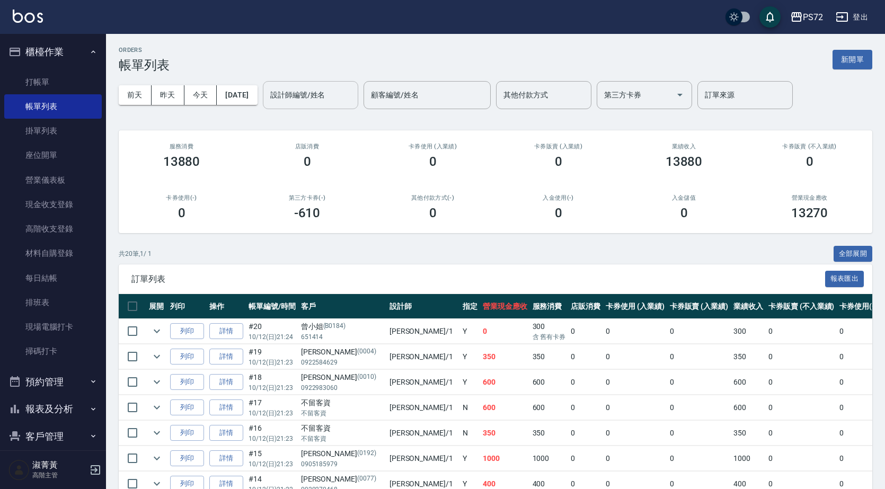
click at [351, 85] on div "設計師編號/姓名" at bounding box center [310, 95] width 95 height 28
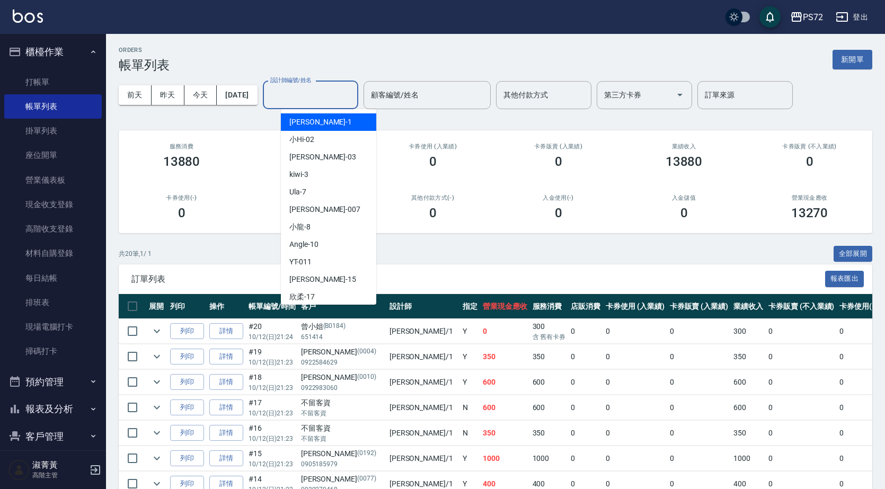
click at [342, 119] on div "[PERSON_NAME] -1" at bounding box center [328, 121] width 95 height 17
type input "[PERSON_NAME]-1"
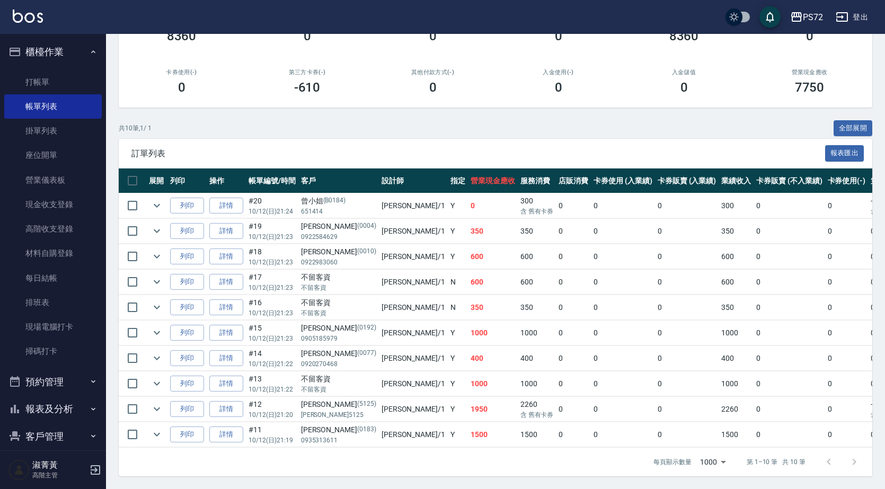
scroll to position [134, 0]
click at [231, 401] on link "詳情" at bounding box center [226, 409] width 34 height 16
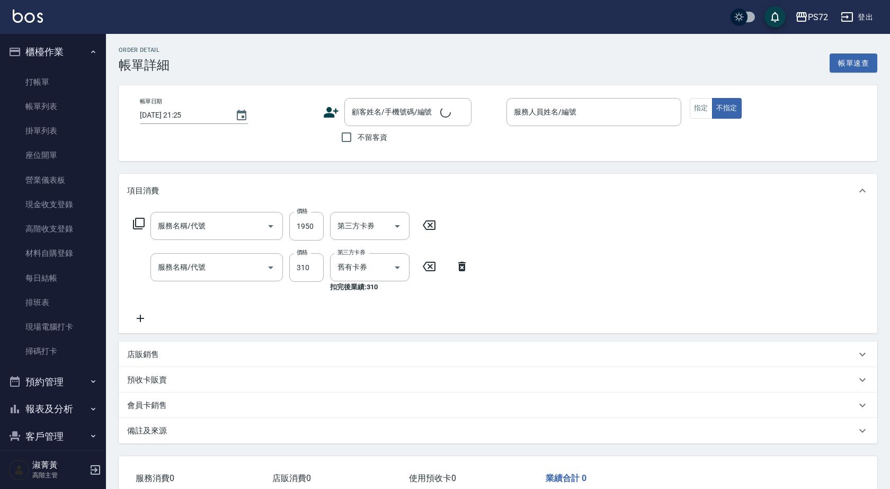
type input "[DATE] 21:20"
type input "[PERSON_NAME]-1"
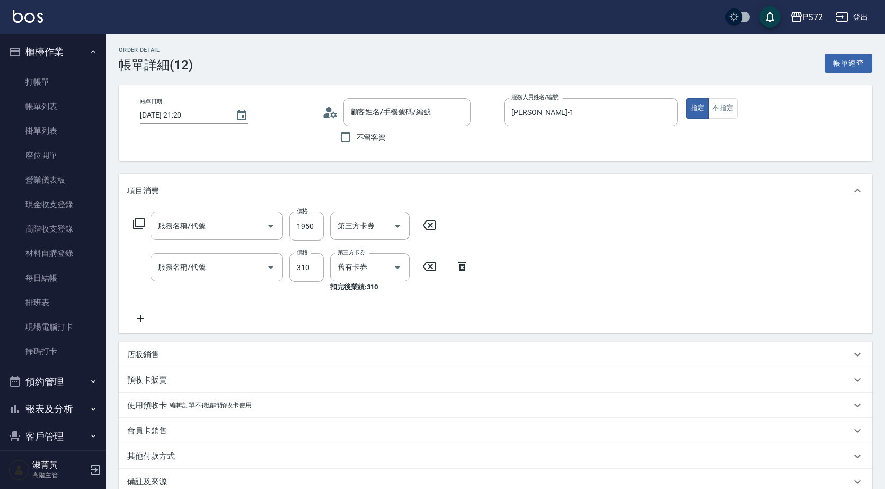
type input "冷燙燙髮(200)"
type input "洗髮卡300(508)"
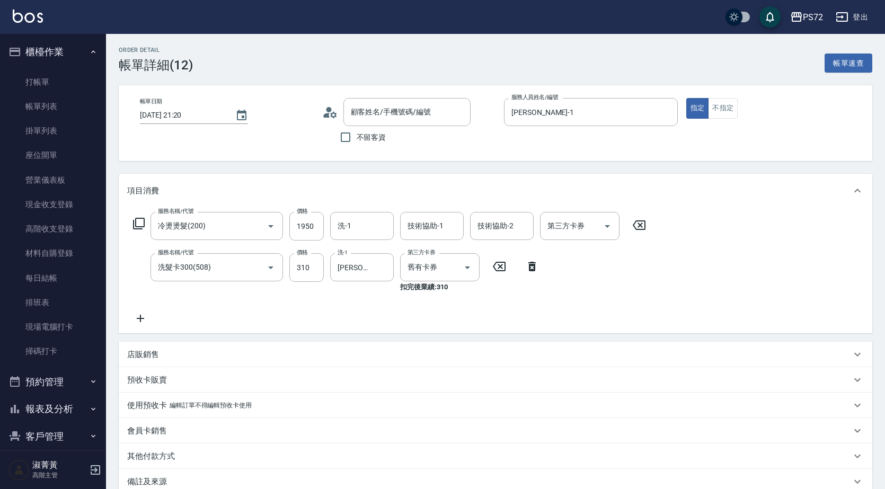
type input "[PERSON_NAME]/[PERSON_NAME]5125/5125"
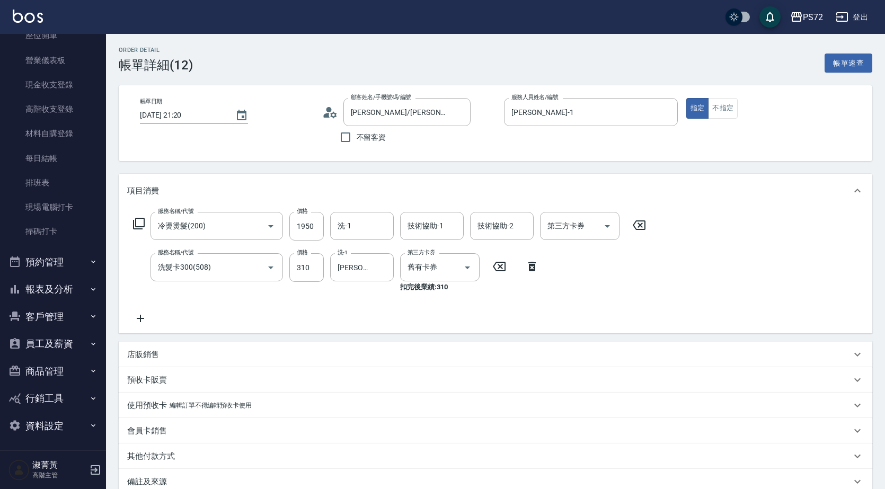
scroll to position [121, 0]
click at [51, 293] on button "報表及分析" at bounding box center [53, 288] width 98 height 28
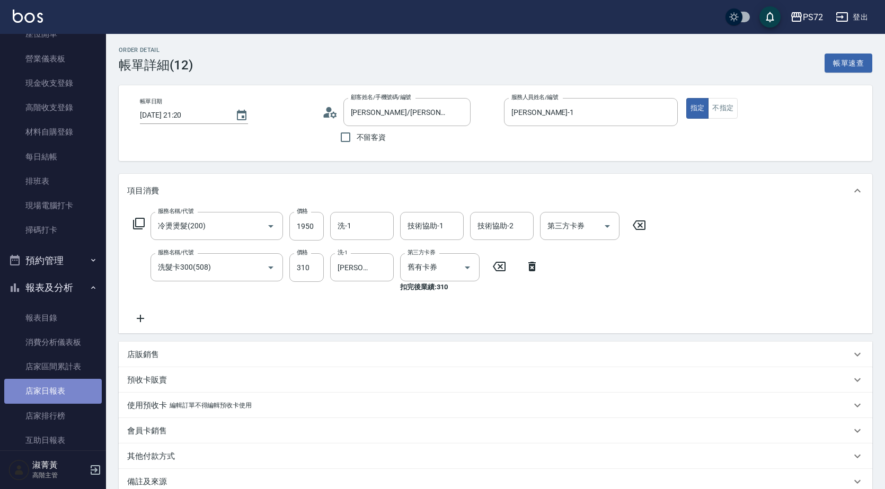
click at [60, 395] on link "店家日報表" at bounding box center [53, 391] width 98 height 24
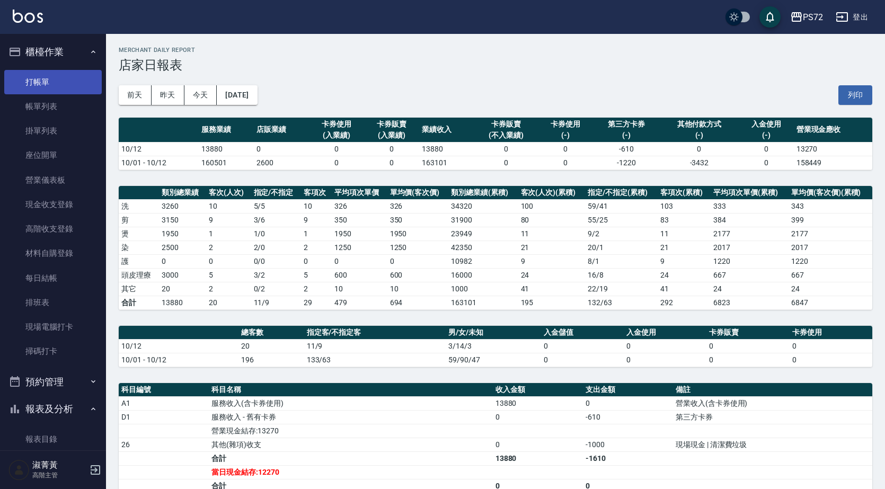
click at [39, 76] on link "打帳單" at bounding box center [53, 82] width 98 height 24
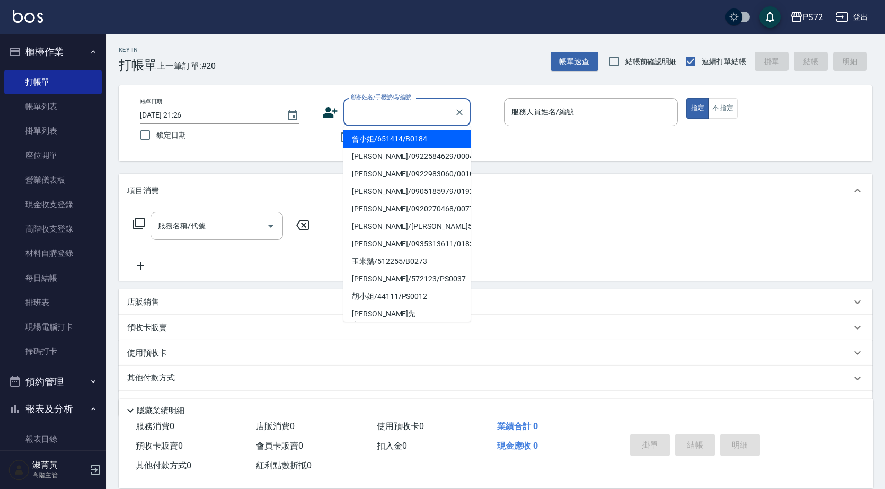
click at [381, 105] on input "顧客姓名/手機號碼/編號" at bounding box center [399, 112] width 102 height 19
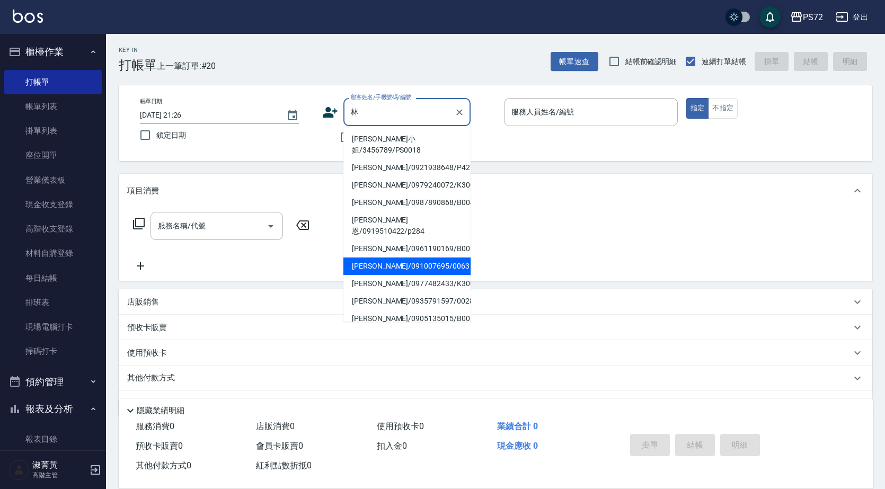
click at [403, 258] on li "[PERSON_NAME]/091007695/0063" at bounding box center [406, 266] width 127 height 17
type input "[PERSON_NAME]/091007695/0063"
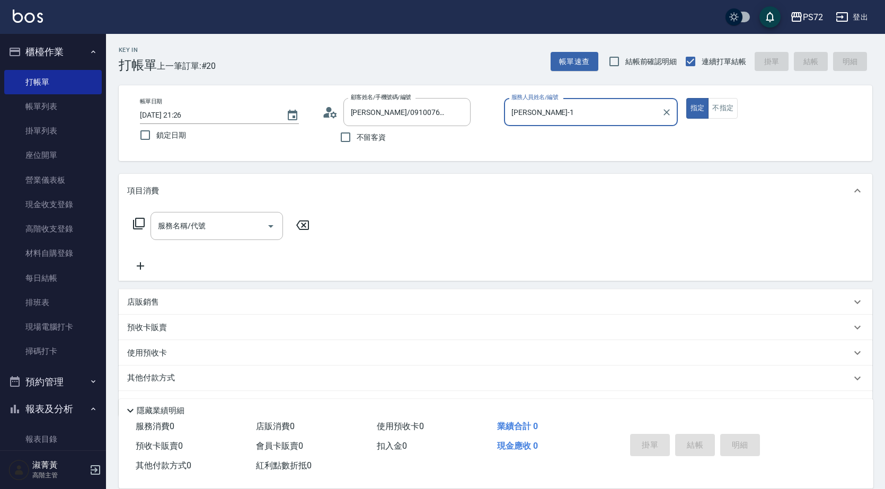
type input "[PERSON_NAME]-1"
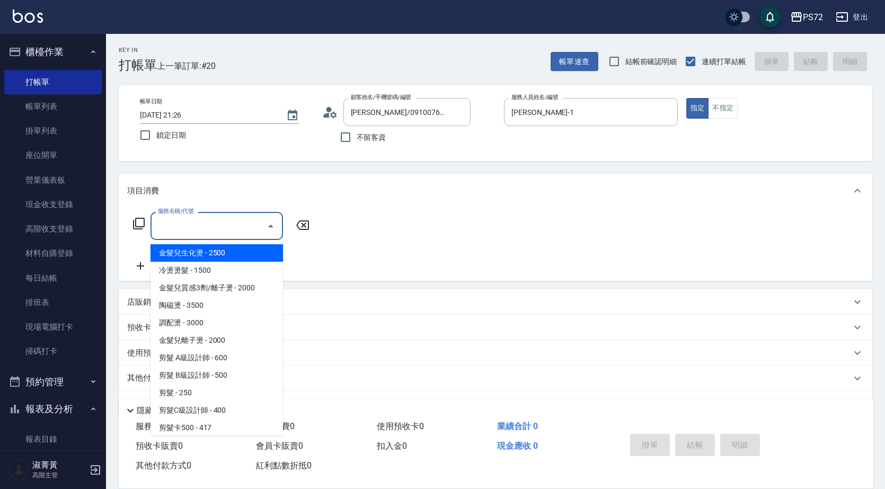
click at [202, 225] on input "服務名稱/代號" at bounding box center [208, 226] width 107 height 19
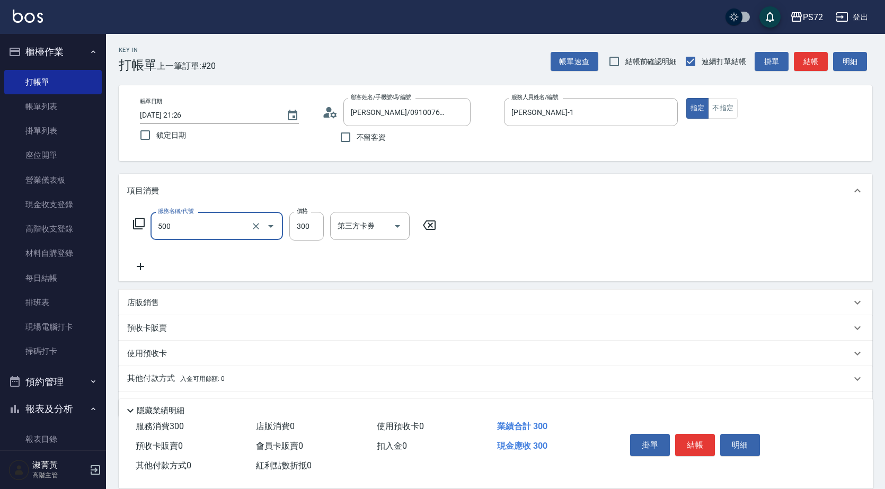
type input "洗髮(A級)(500)"
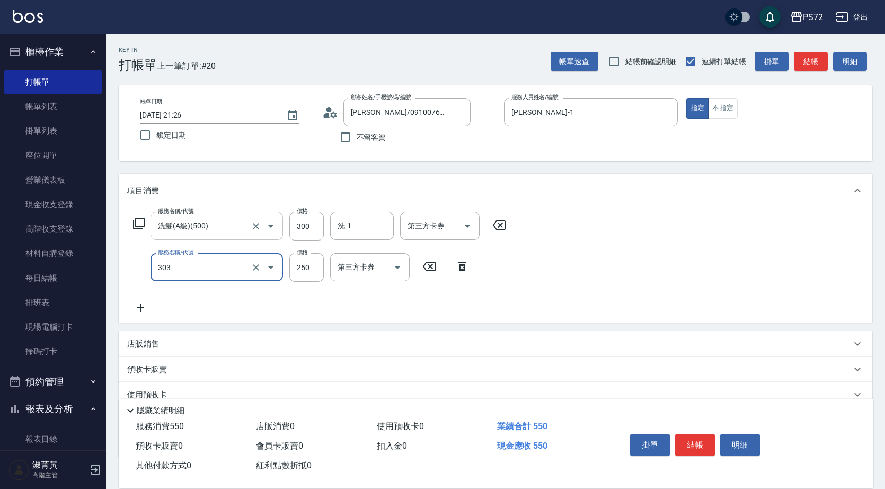
type input "剪髮(303)"
type input "300"
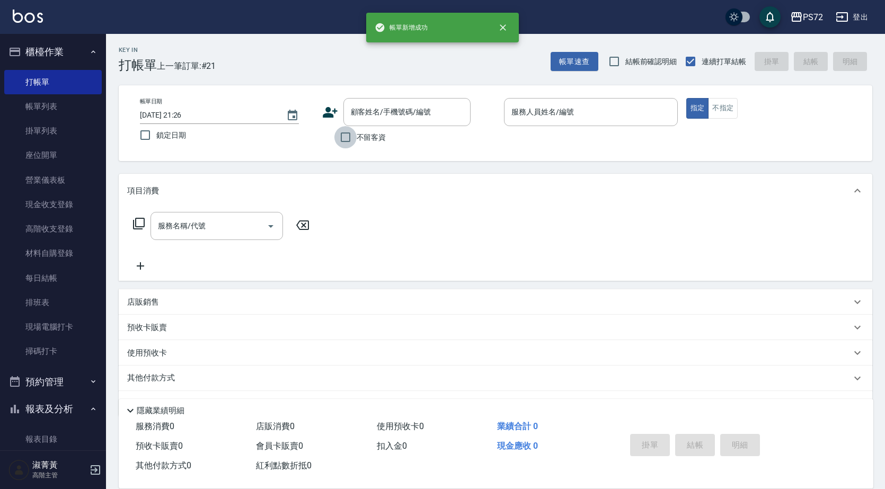
click at [347, 140] on input "不留客資" at bounding box center [345, 137] width 22 height 22
checkbox input "true"
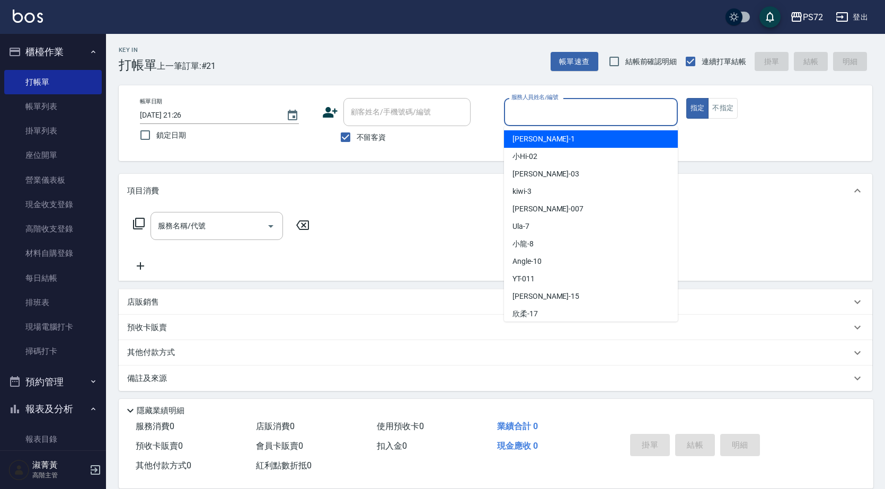
click at [533, 114] on input "服務人員姓名/編號" at bounding box center [591, 112] width 164 height 19
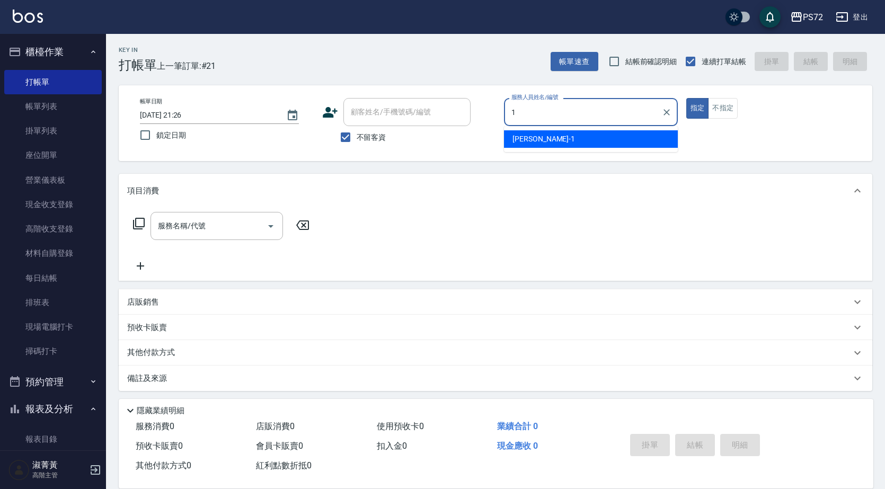
type input "[PERSON_NAME]-1"
type button "true"
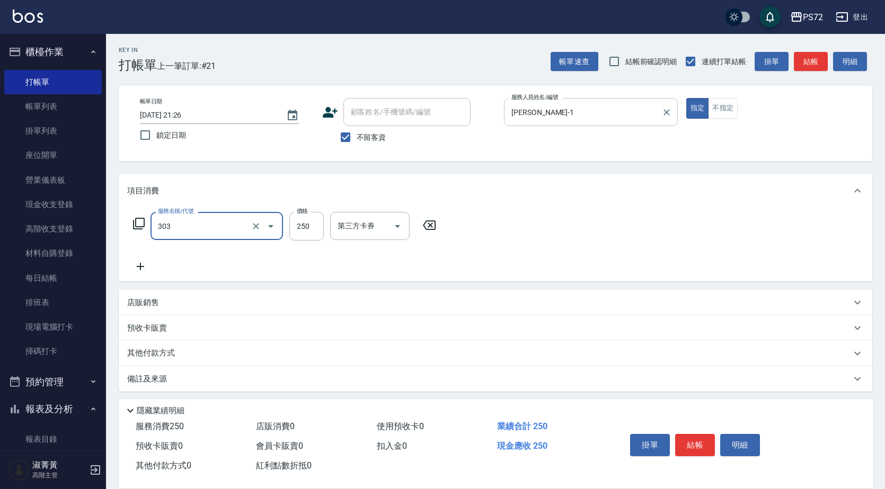
type input "剪髮(303)"
type input "400"
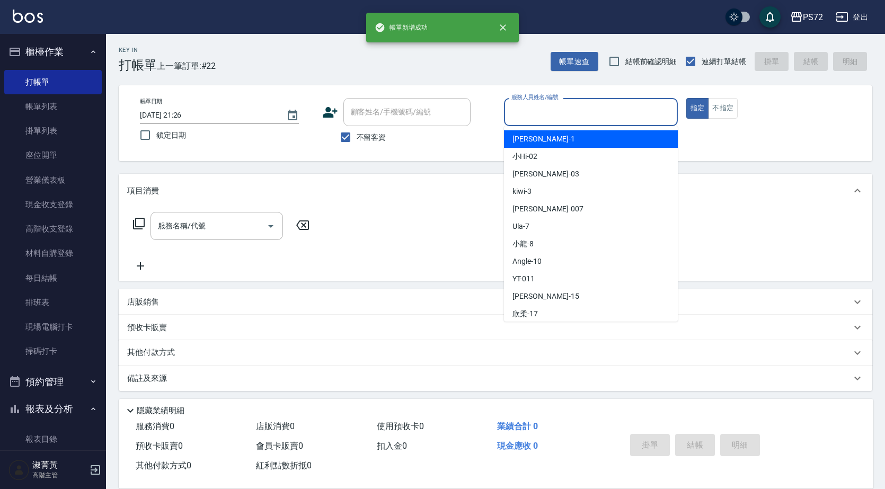
click at [565, 108] on input "服務人員姓名/編號" at bounding box center [591, 112] width 164 height 19
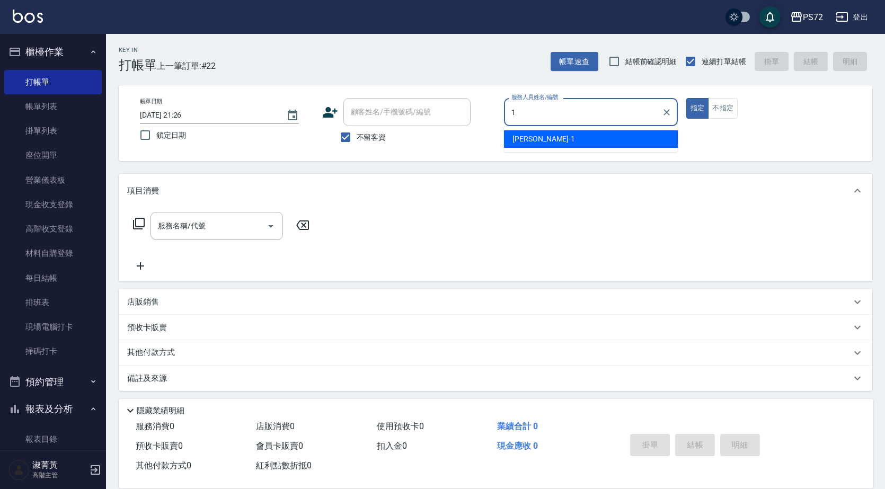
type input "[PERSON_NAME]-1"
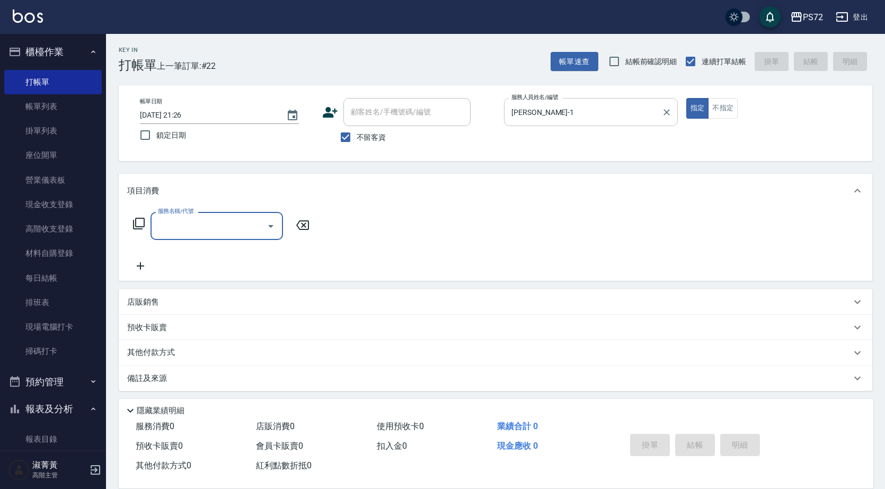
type input "6"
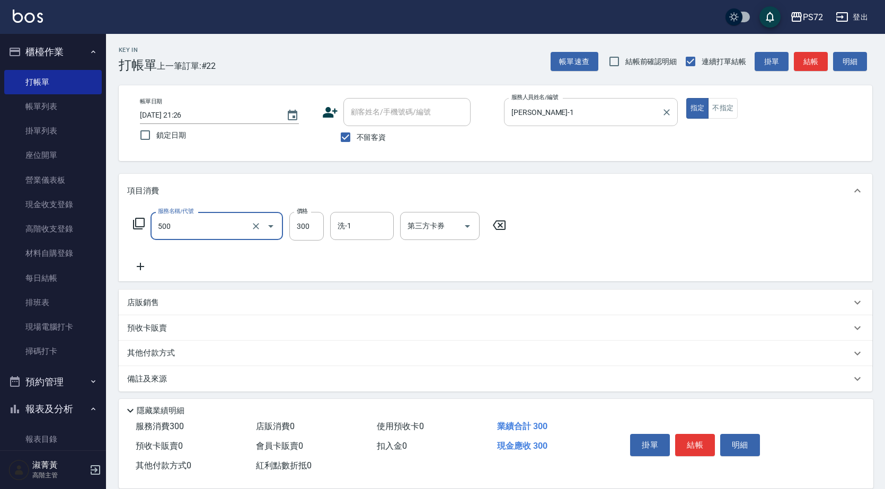
type input "洗髮(A級)(500)"
type input "350"
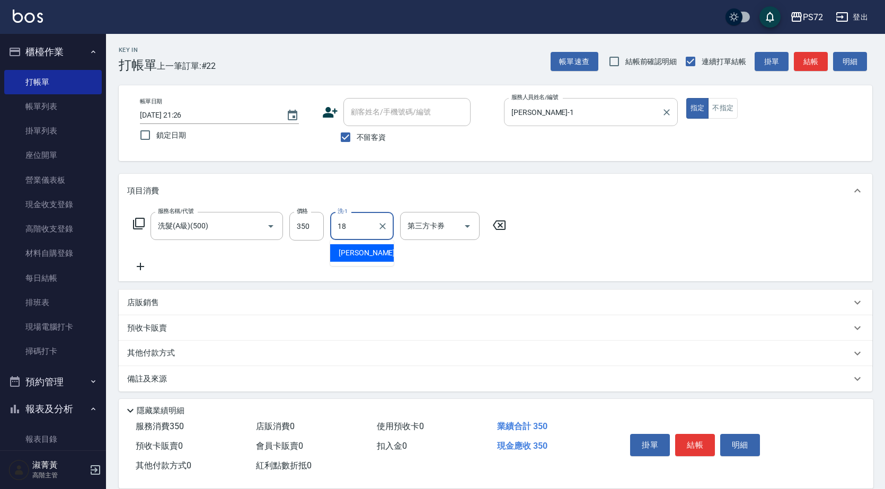
type input "[PERSON_NAME]-18"
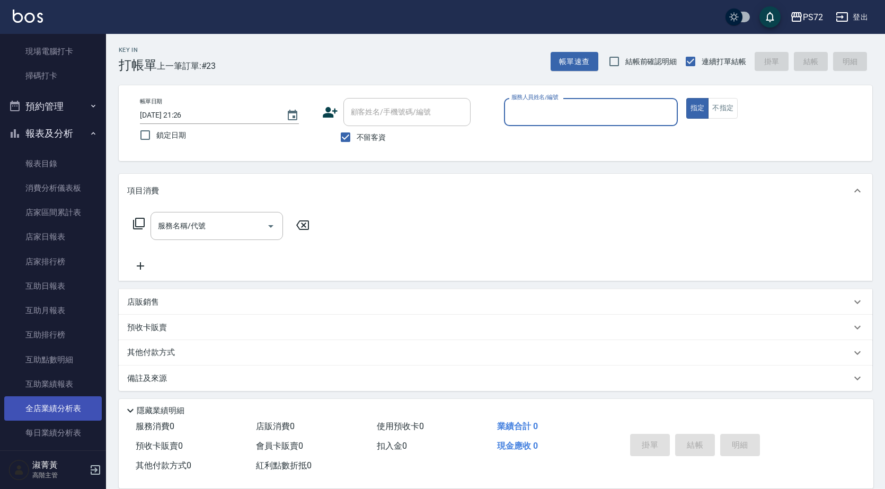
scroll to position [318, 0]
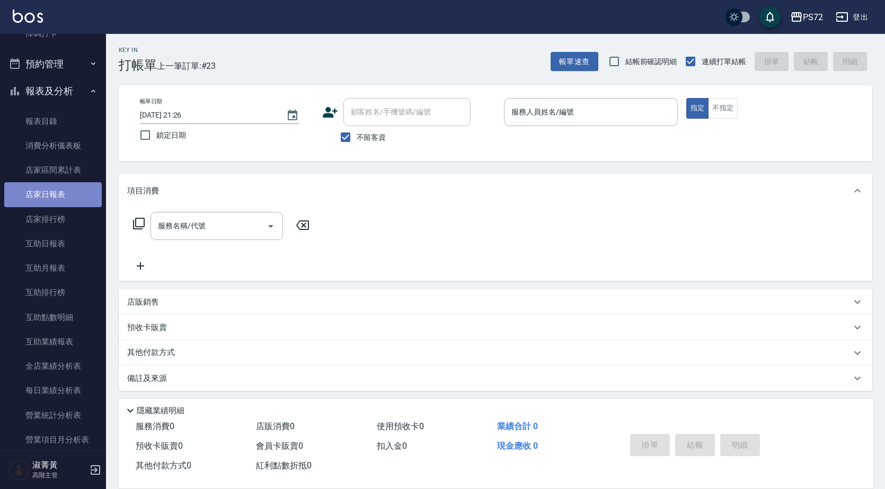
click at [55, 196] on link "店家日報表" at bounding box center [53, 194] width 98 height 24
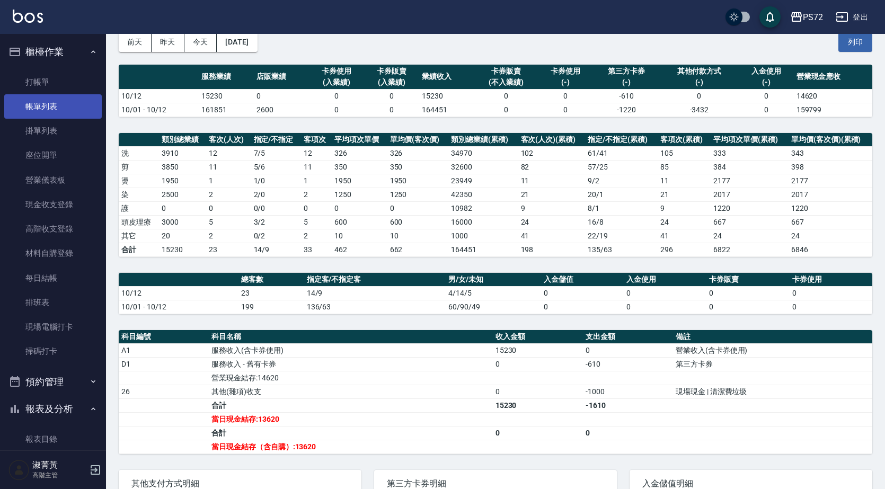
click at [40, 101] on link "帳單列表" at bounding box center [53, 106] width 98 height 24
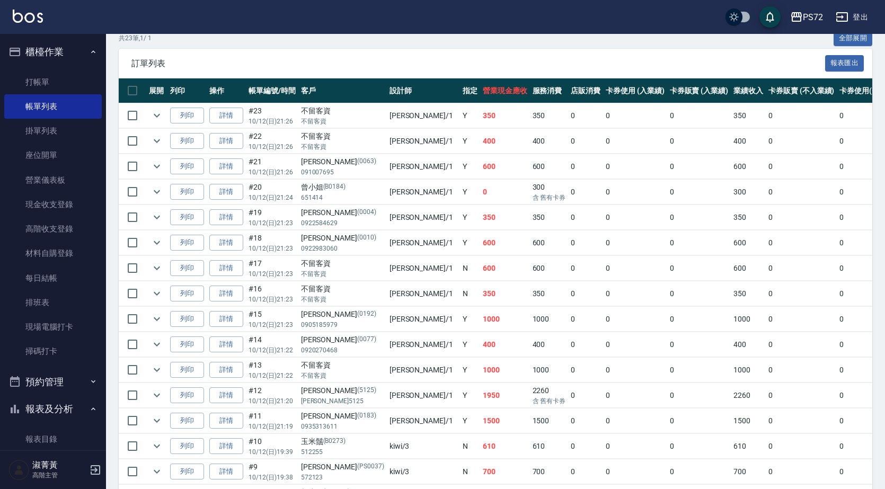
scroll to position [199, 0]
